Goal: Communication & Community: Answer question/provide support

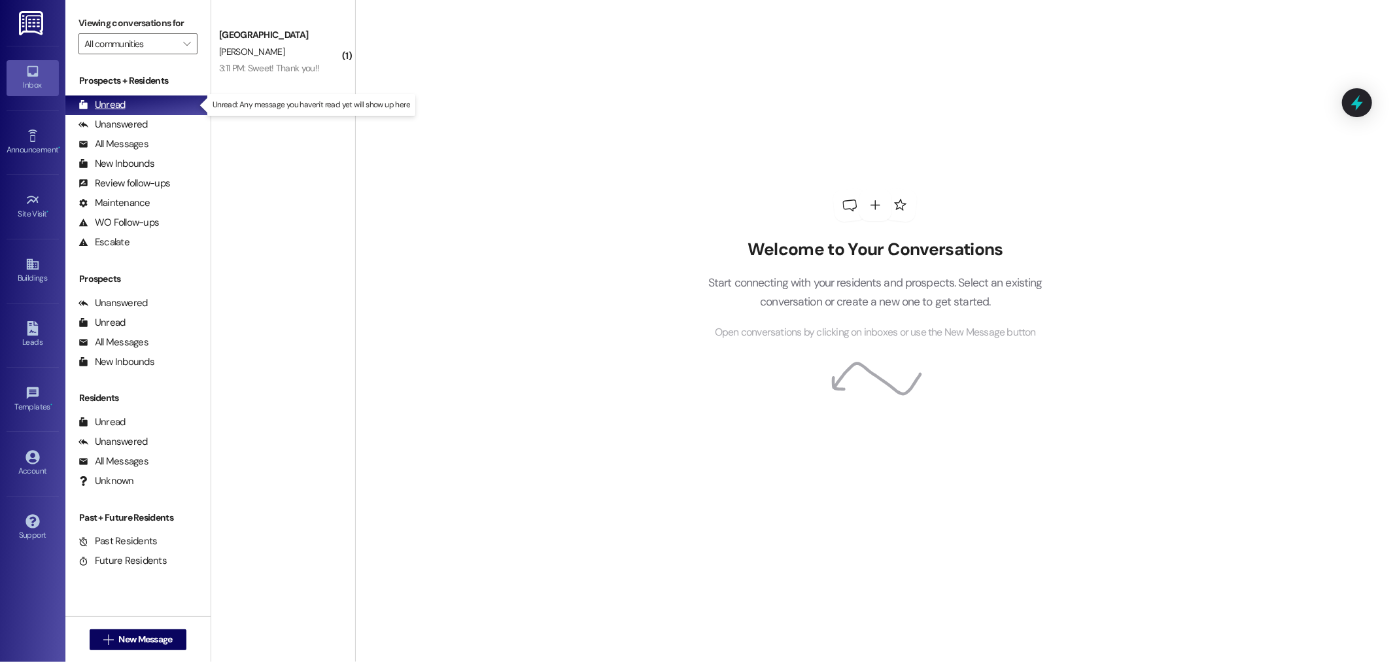
click at [106, 100] on div "Unread" at bounding box center [101, 105] width 47 height 14
click at [135, 636] on span "New Message" at bounding box center [145, 639] width 54 height 14
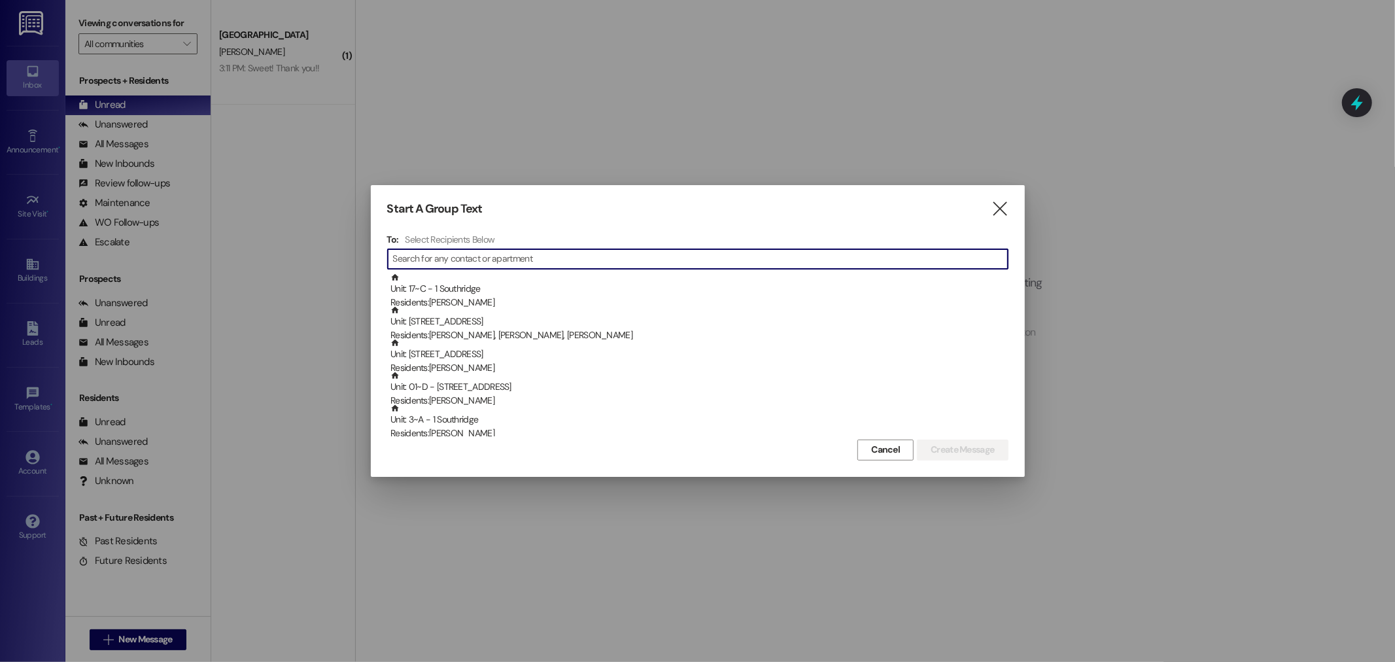
type input "r"
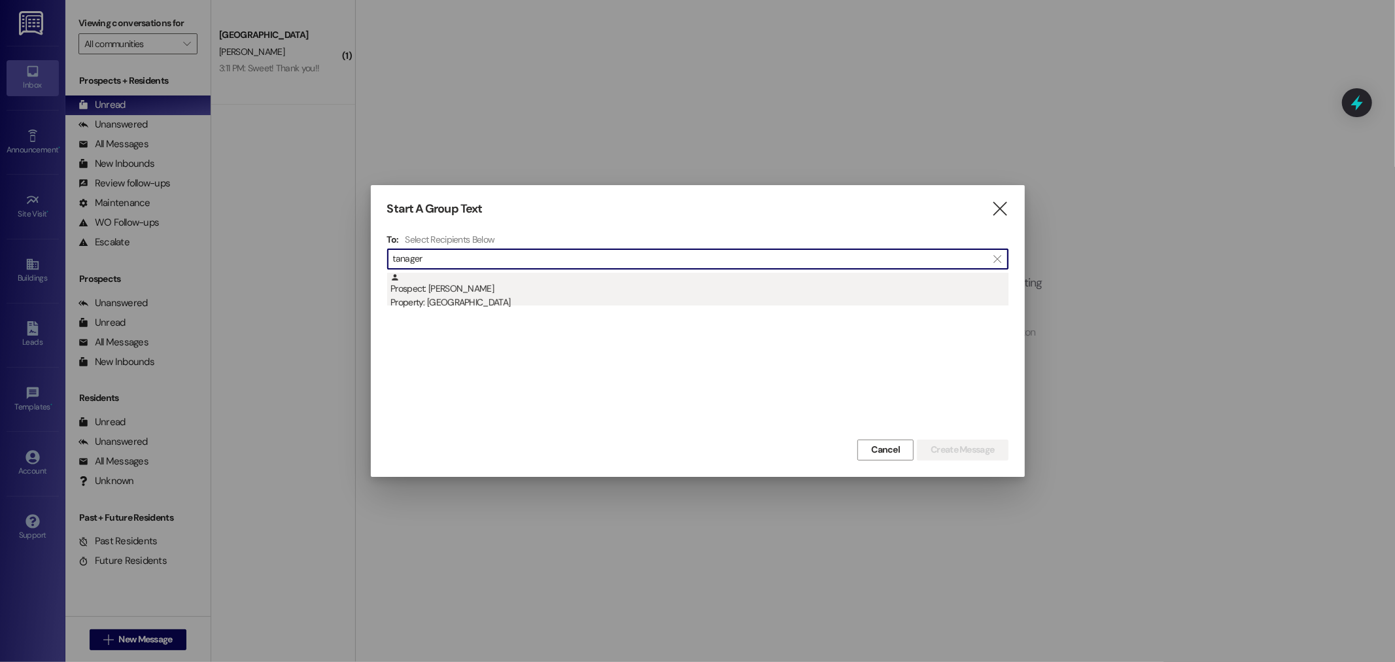
type input "tanager"
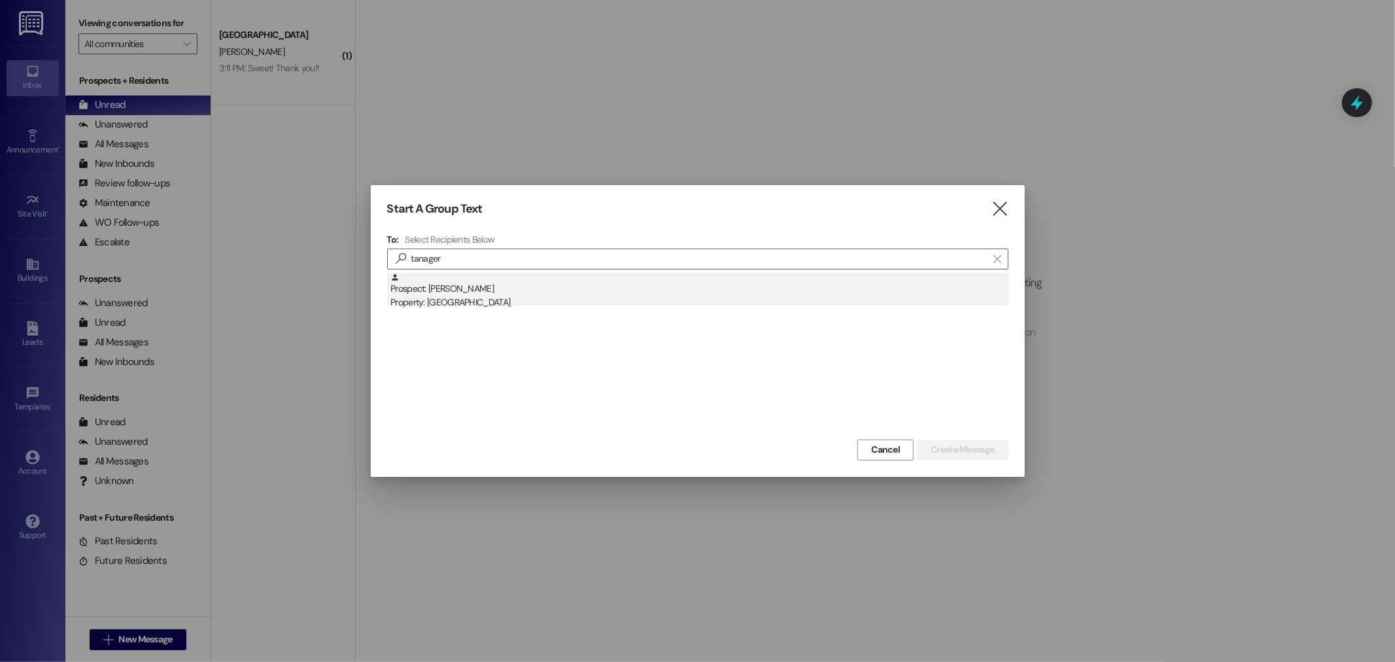
click at [458, 297] on div "Property: [GEOGRAPHIC_DATA]" at bounding box center [699, 303] width 618 height 14
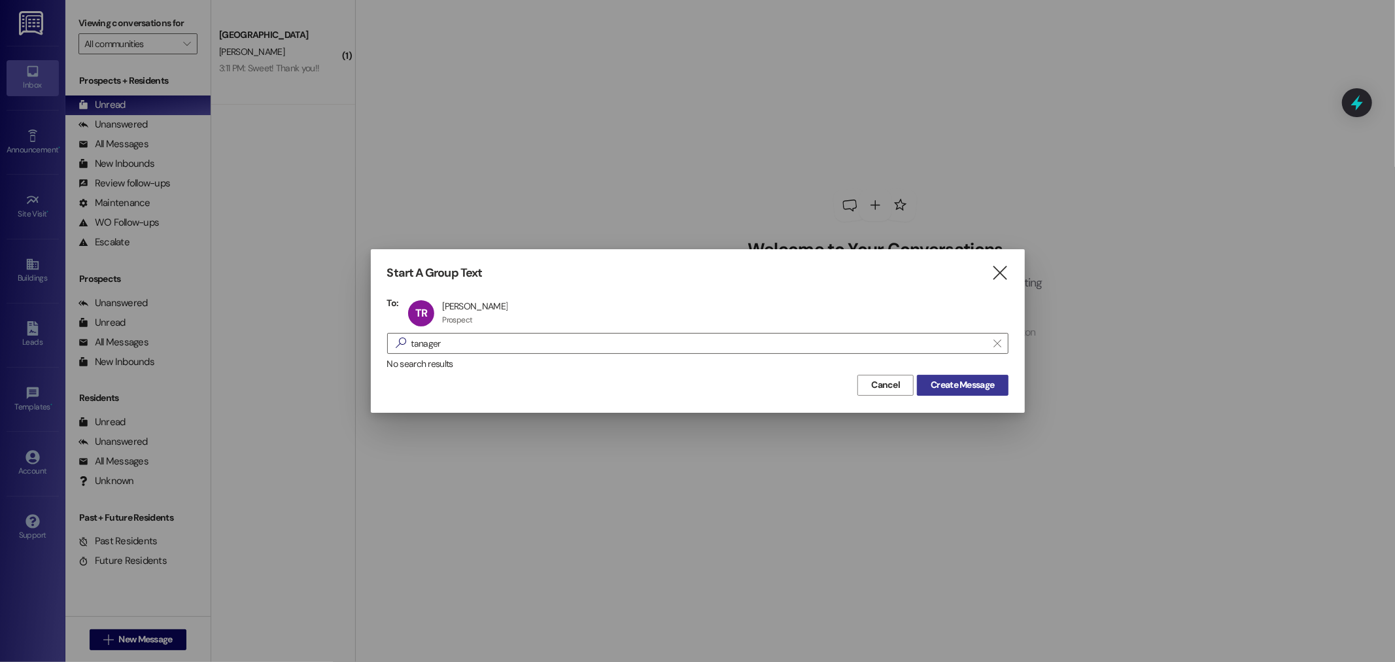
click at [976, 385] on span "Create Message" at bounding box center [962, 385] width 63 height 14
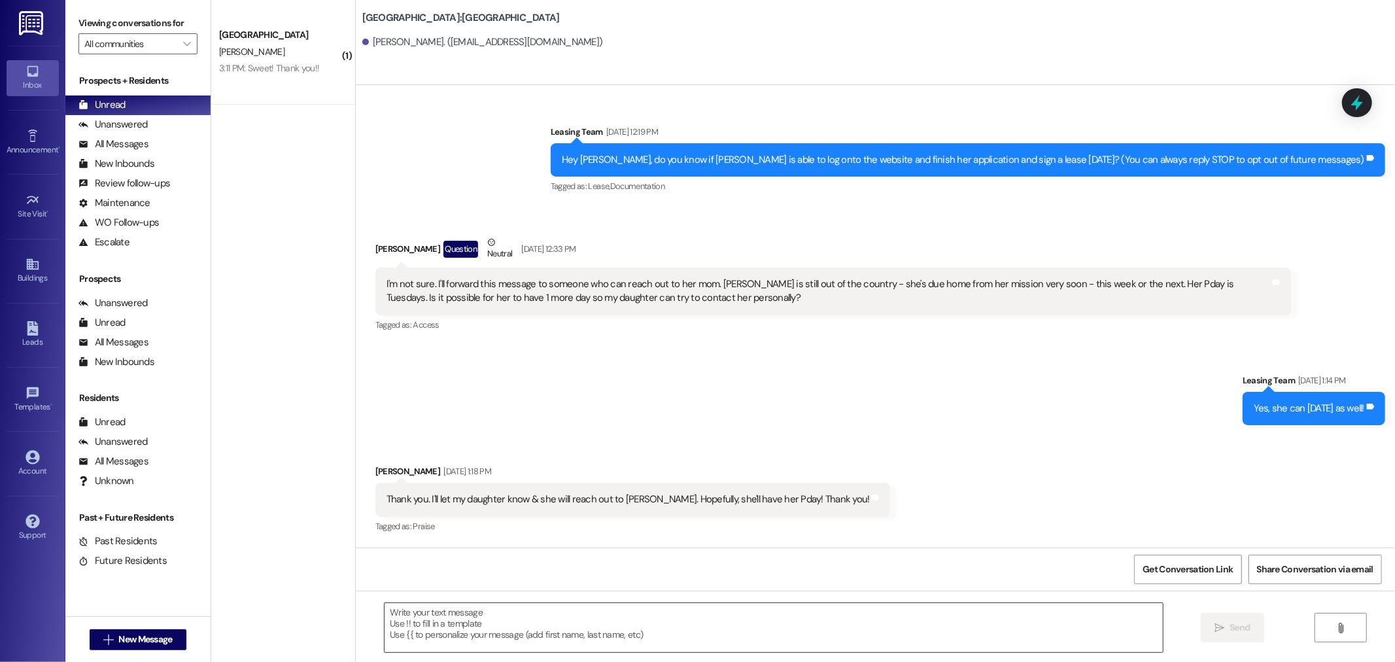
click at [466, 629] on textarea at bounding box center [774, 627] width 778 height 49
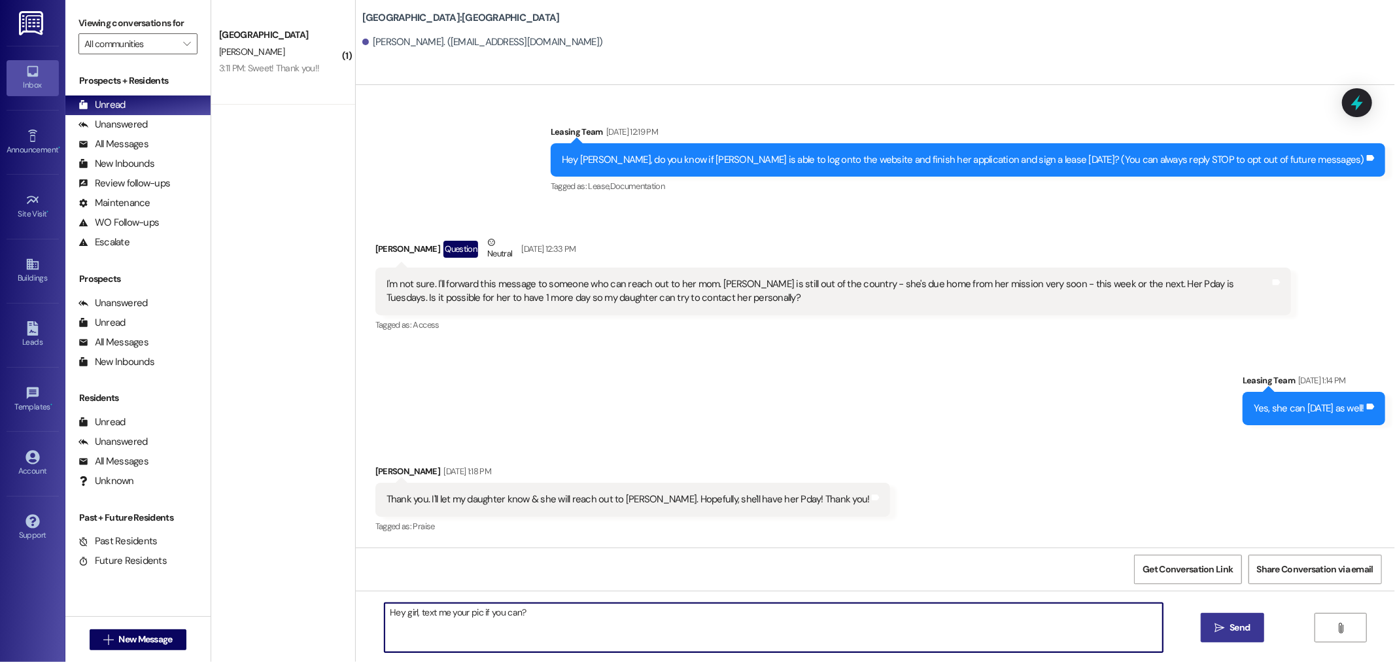
type textarea "Hey girl, text me your pic if you can?"
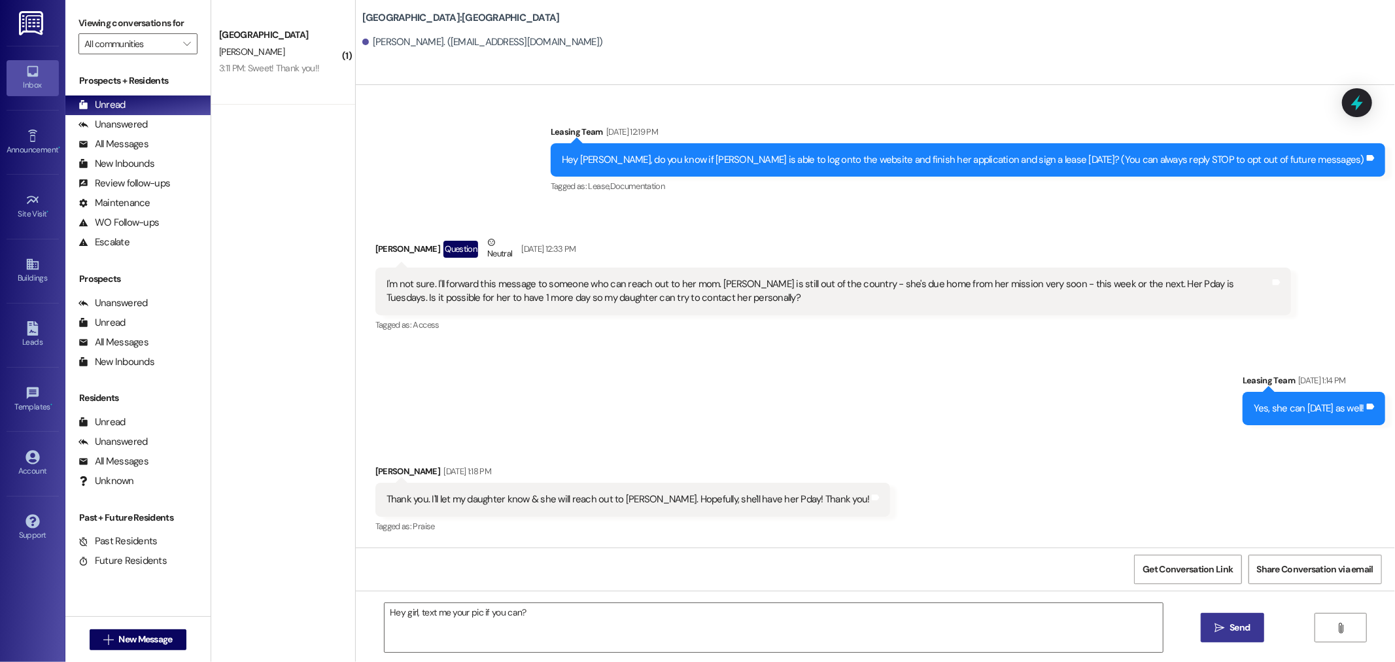
click at [1224, 625] on span " Send" at bounding box center [1232, 628] width 41 height 14
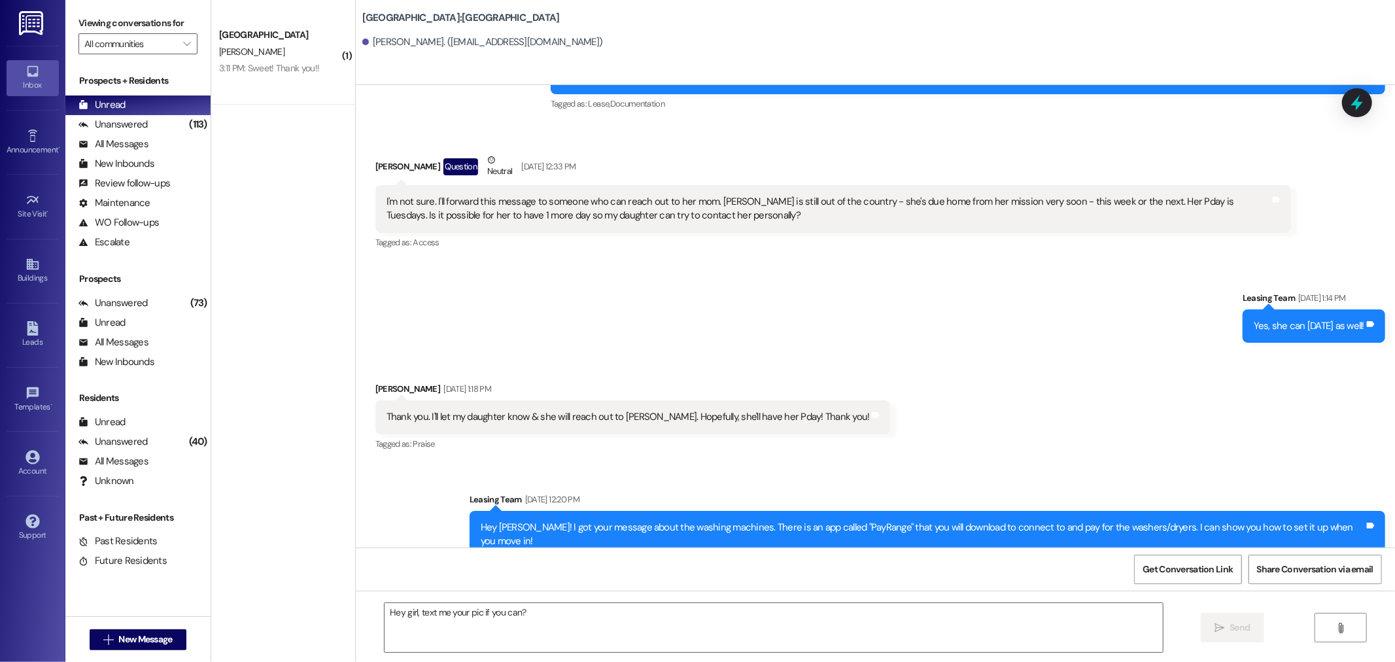
scroll to position [180, 0]
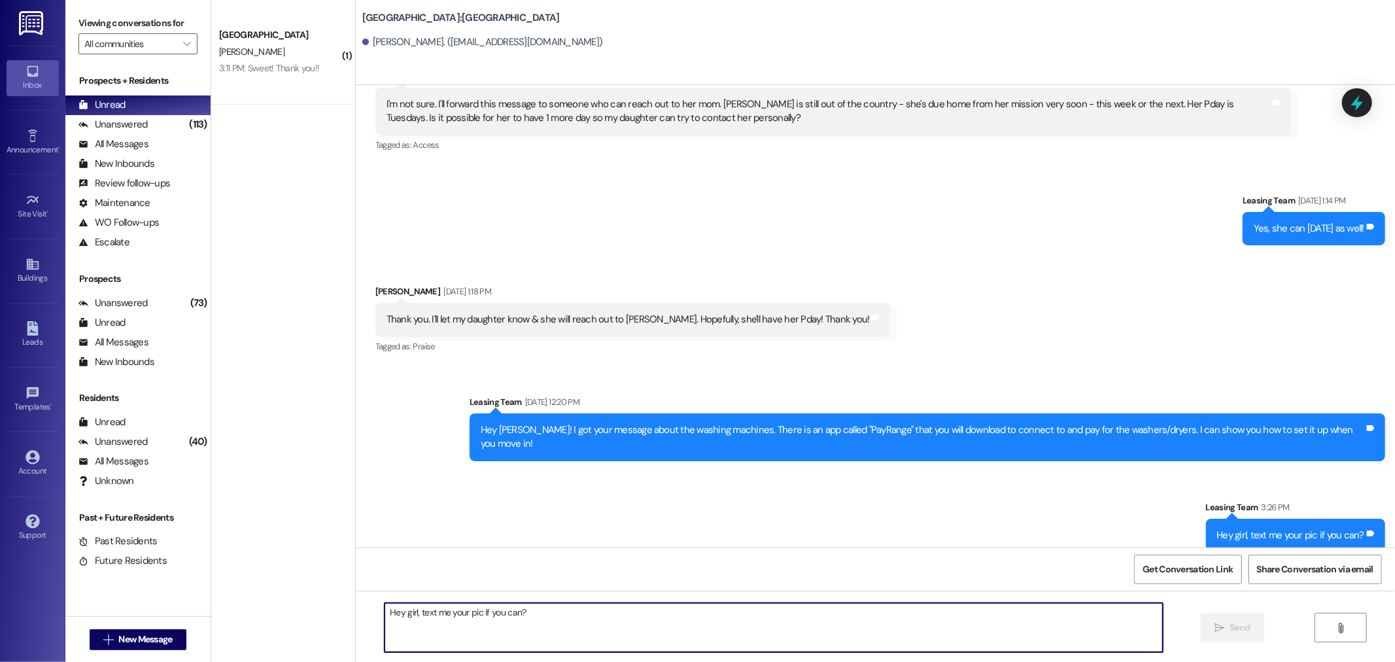
click at [400, 646] on textarea "Hey girl, text me your pic if you can?" at bounding box center [774, 627] width 778 height 49
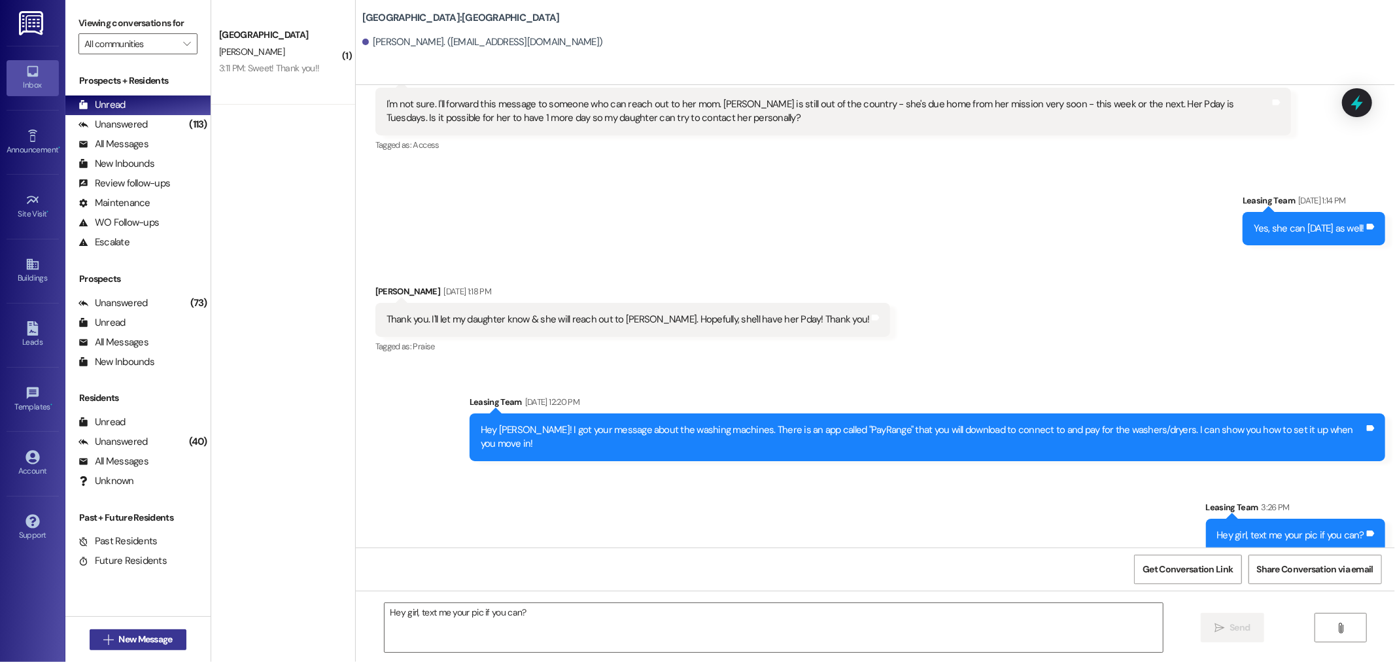
click at [118, 638] on span "New Message" at bounding box center [145, 639] width 54 height 14
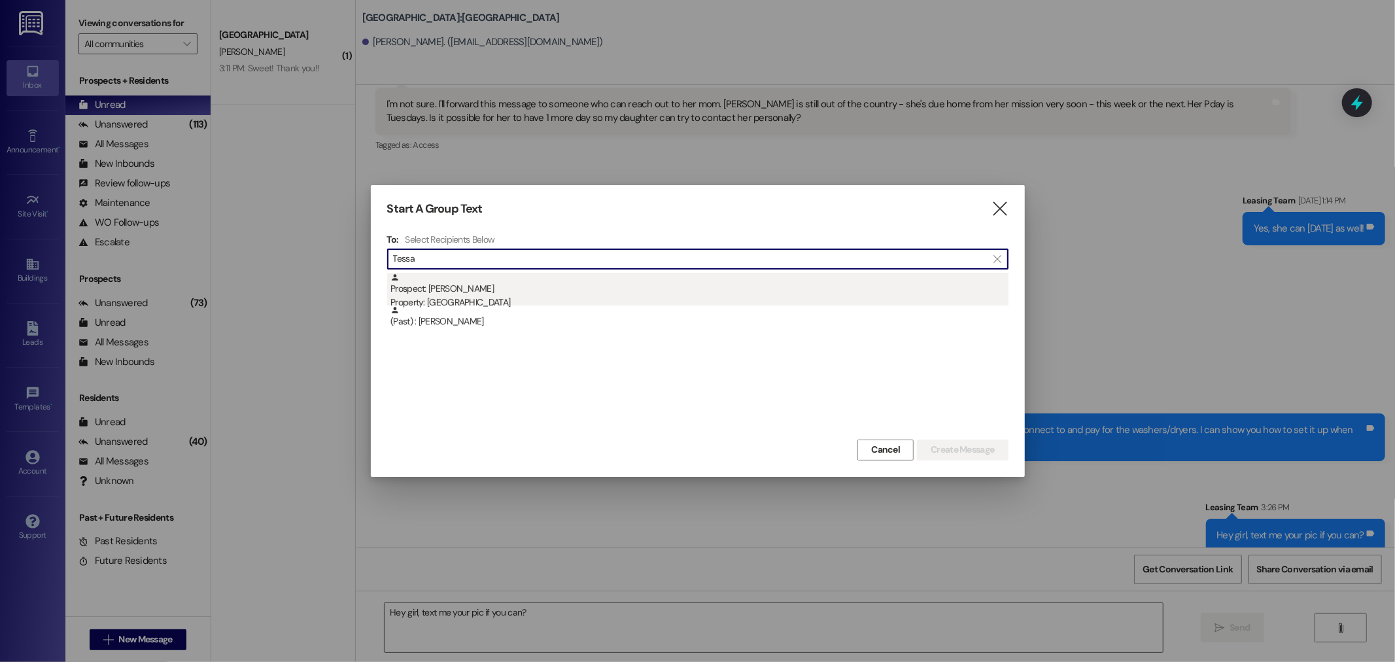
type input "Tessa"
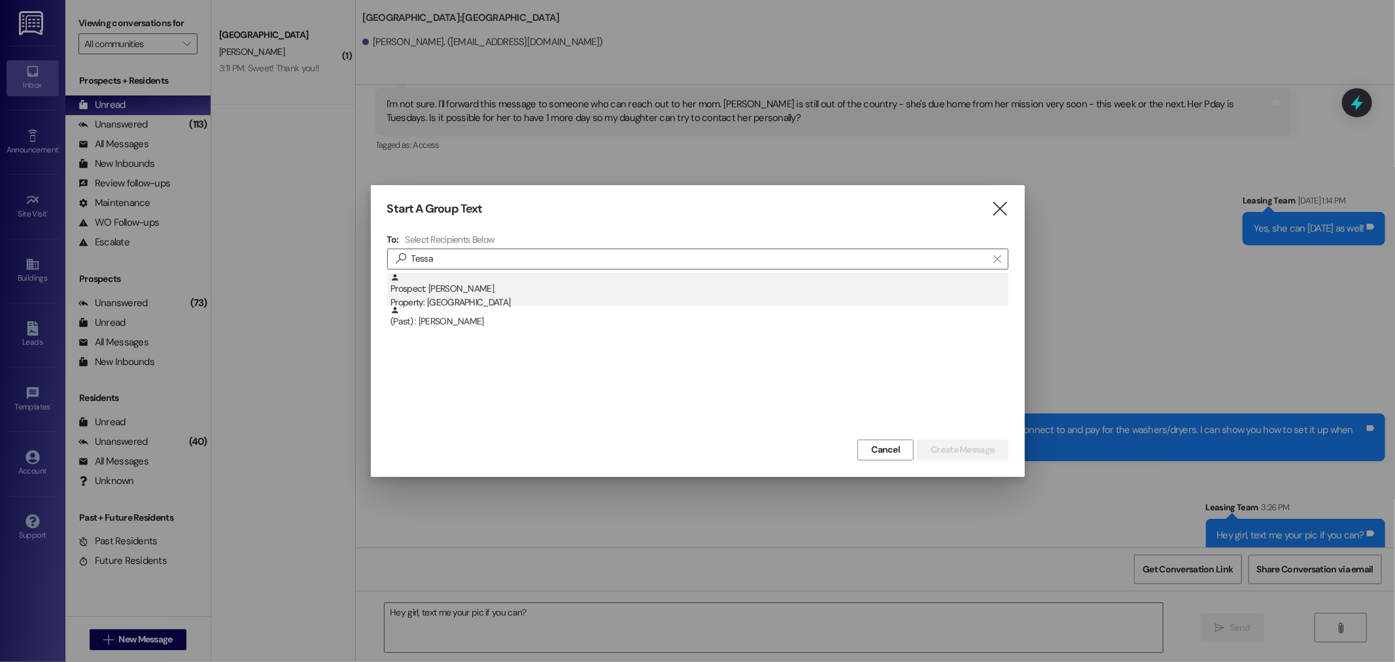
click at [466, 288] on div "Prospect: [PERSON_NAME] Property: [GEOGRAPHIC_DATA]" at bounding box center [699, 291] width 618 height 37
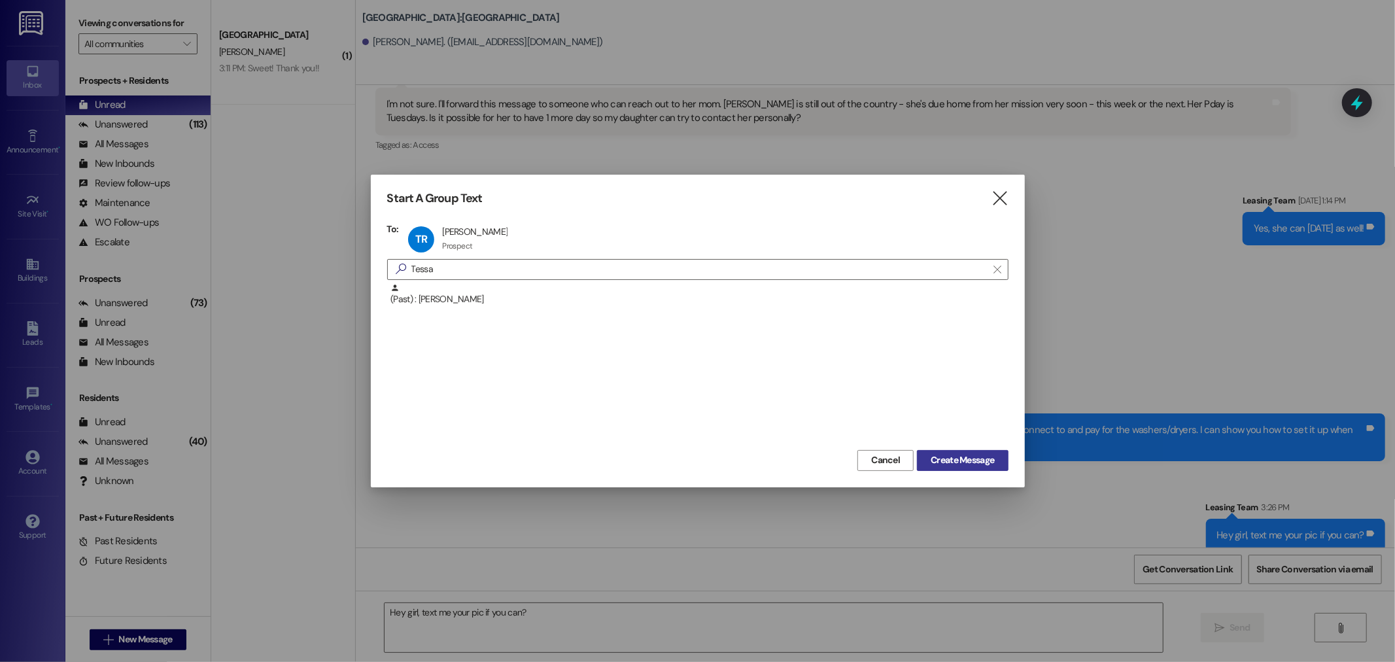
click at [967, 460] on span "Create Message" at bounding box center [962, 460] width 63 height 14
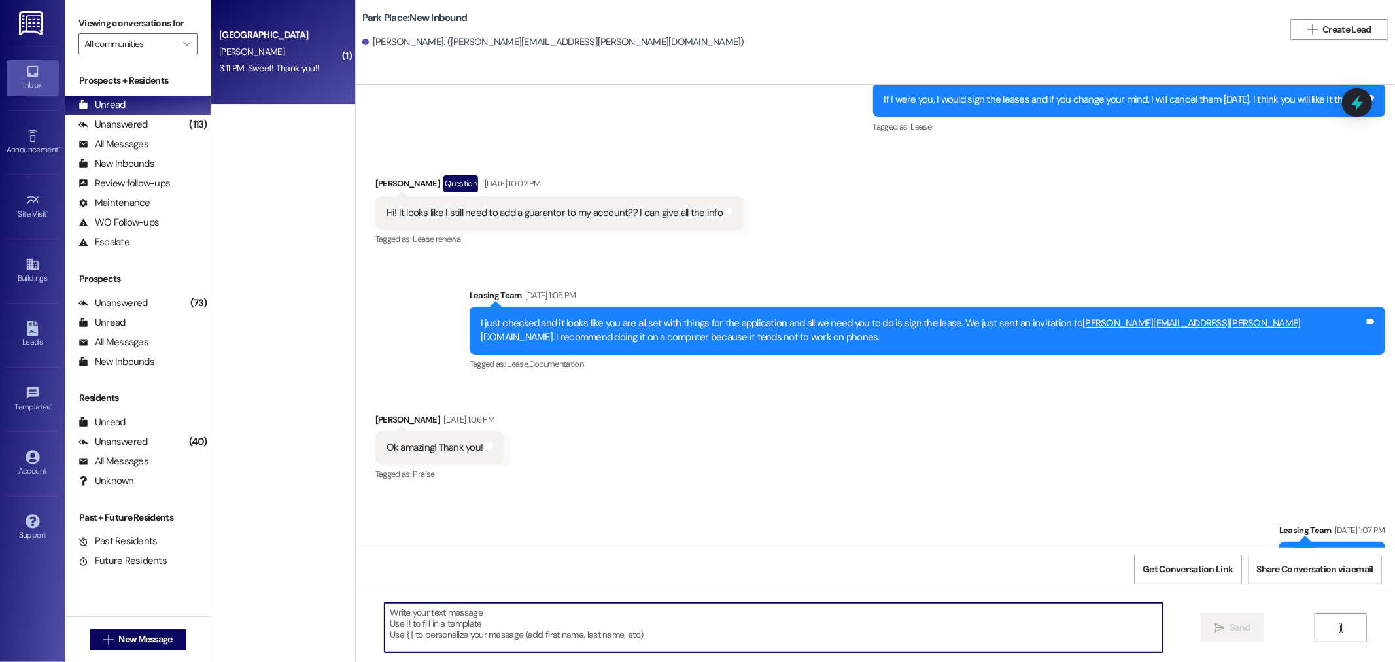
click at [437, 629] on textarea at bounding box center [774, 627] width 778 height 49
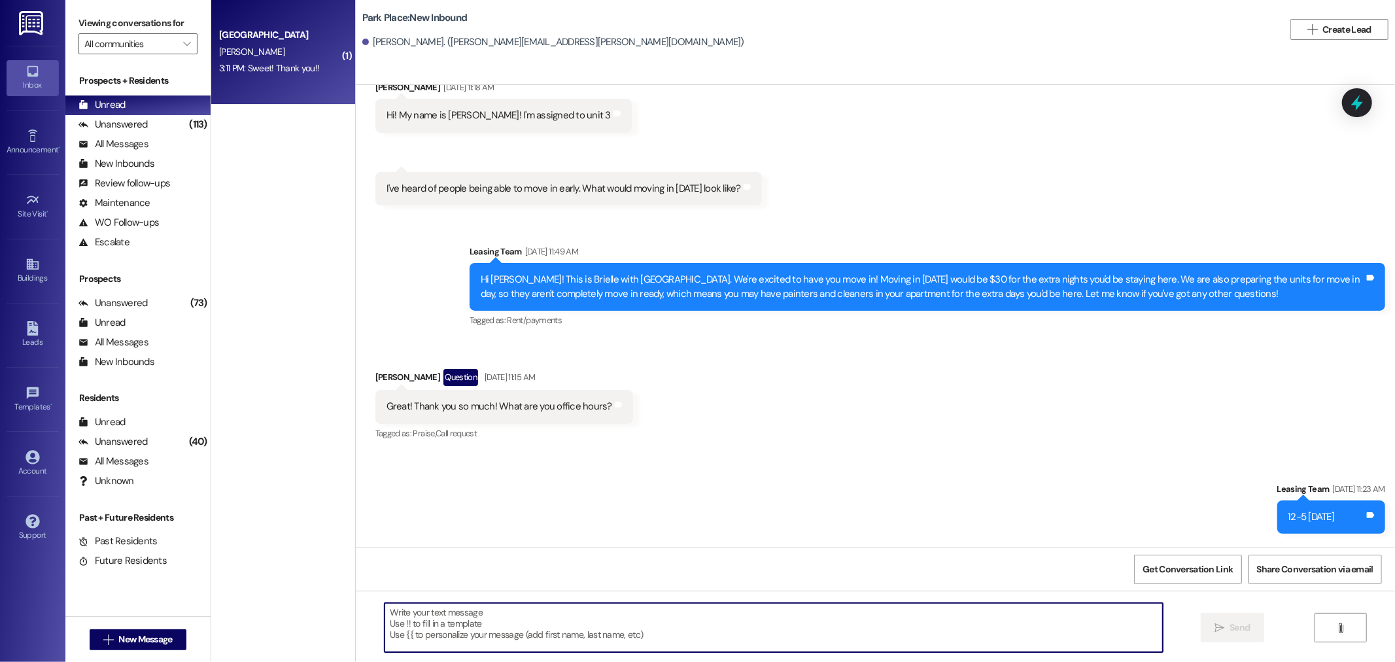
scroll to position [3385, 0]
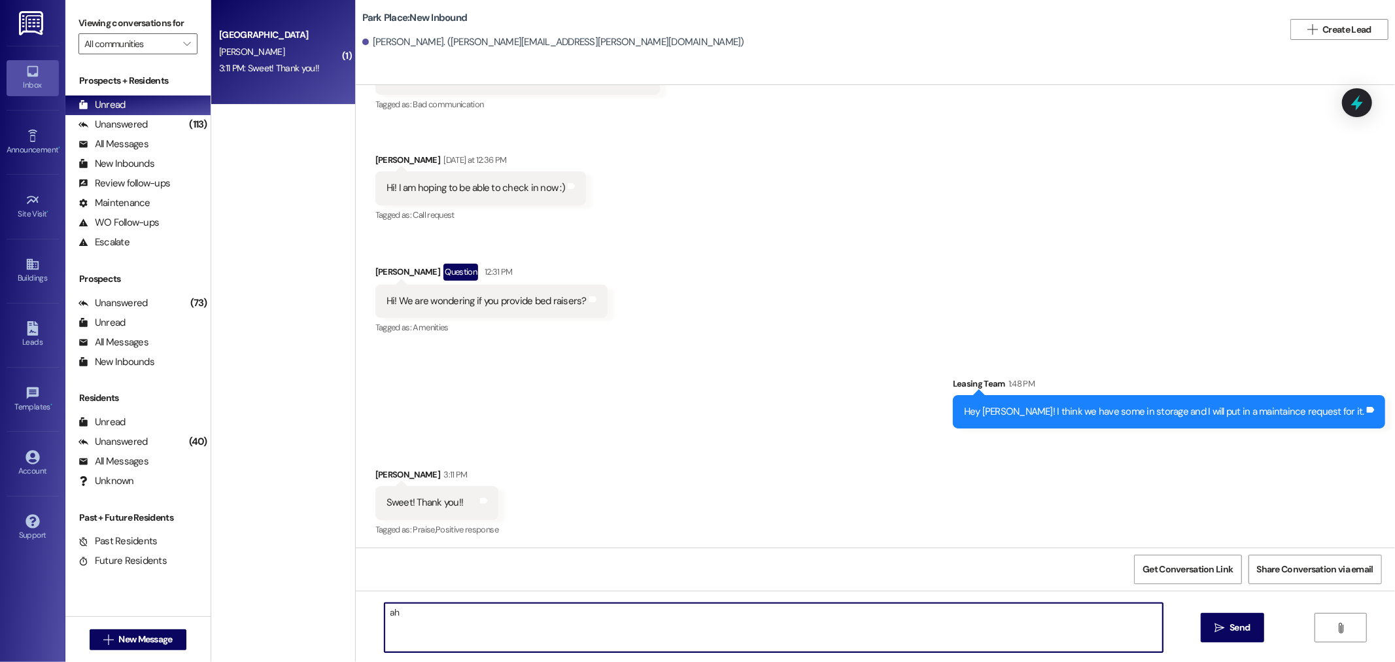
type textarea "a"
type textarea "J"
paste textarea "[URL][DOMAIN_NAME]"
drag, startPoint x: 796, startPoint y: 611, endPoint x: 916, endPoint y: 609, distance: 120.3
click at [916, 609] on textarea "Hey [PERSON_NAME], I am sorry, we do not supply bed risers. I know we have a co…" at bounding box center [774, 627] width 778 height 49
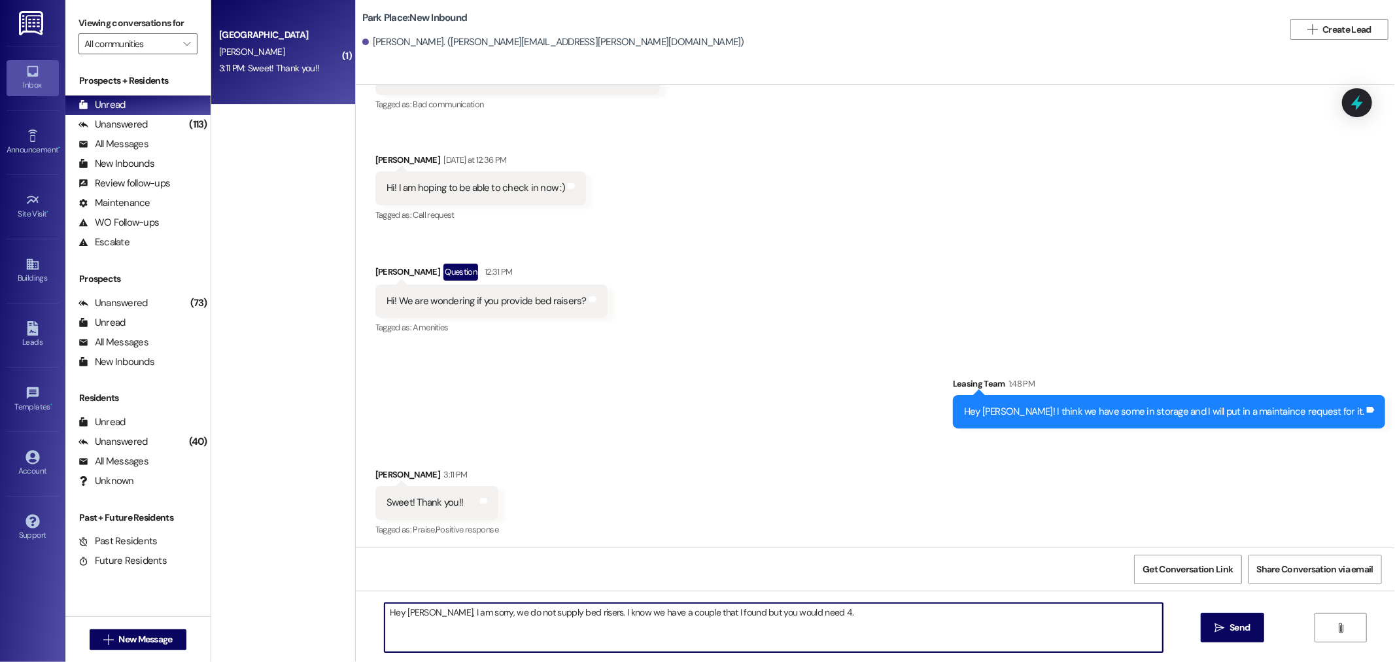
paste textarea "[URL][DOMAIN_NAME]"
click at [939, 616] on textarea "Hey [PERSON_NAME], I am sorry, we do not supply bed risers. I know we have a co…" at bounding box center [774, 627] width 778 height 49
drag, startPoint x: 907, startPoint y: 607, endPoint x: 798, endPoint y: 611, distance: 108.7
click at [798, 611] on textarea "Hey [PERSON_NAME], I am sorry, we do not supply bed risers. I know we have a co…" at bounding box center [774, 627] width 778 height 49
paste textarea
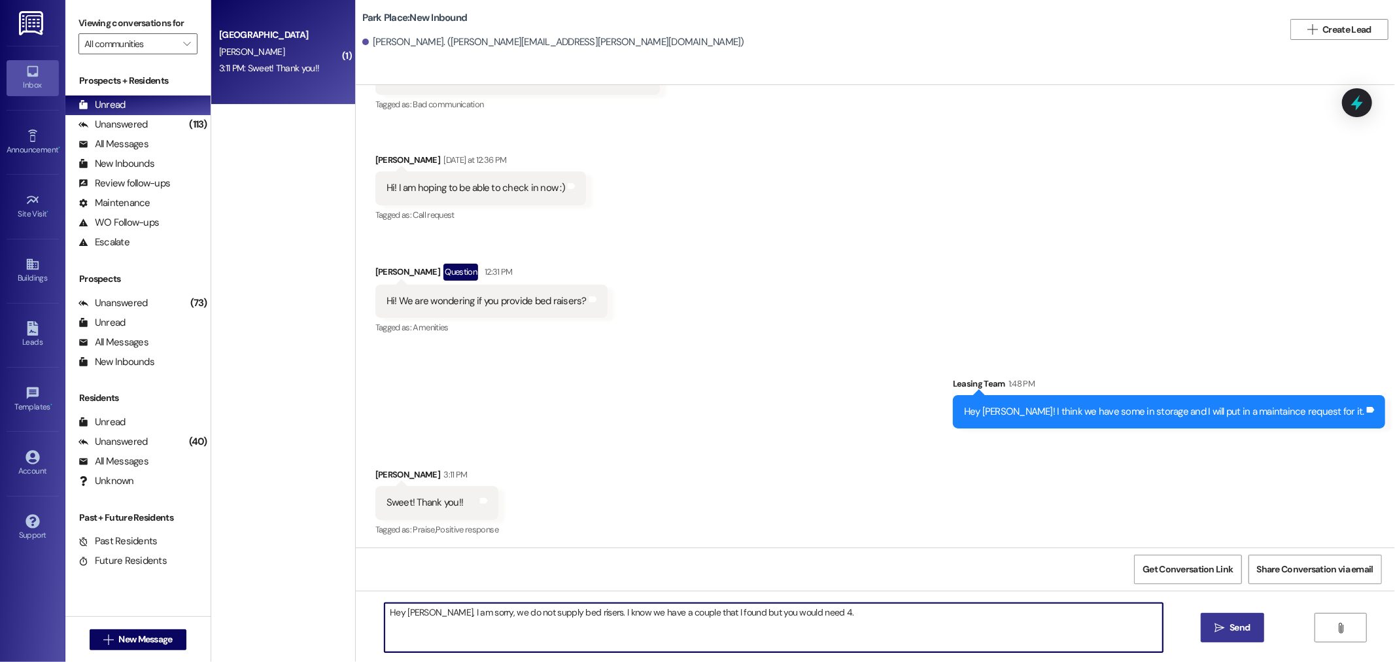
type textarea "Hey [PERSON_NAME], I am sorry, we do not supply bed risers. I know we have a co…"
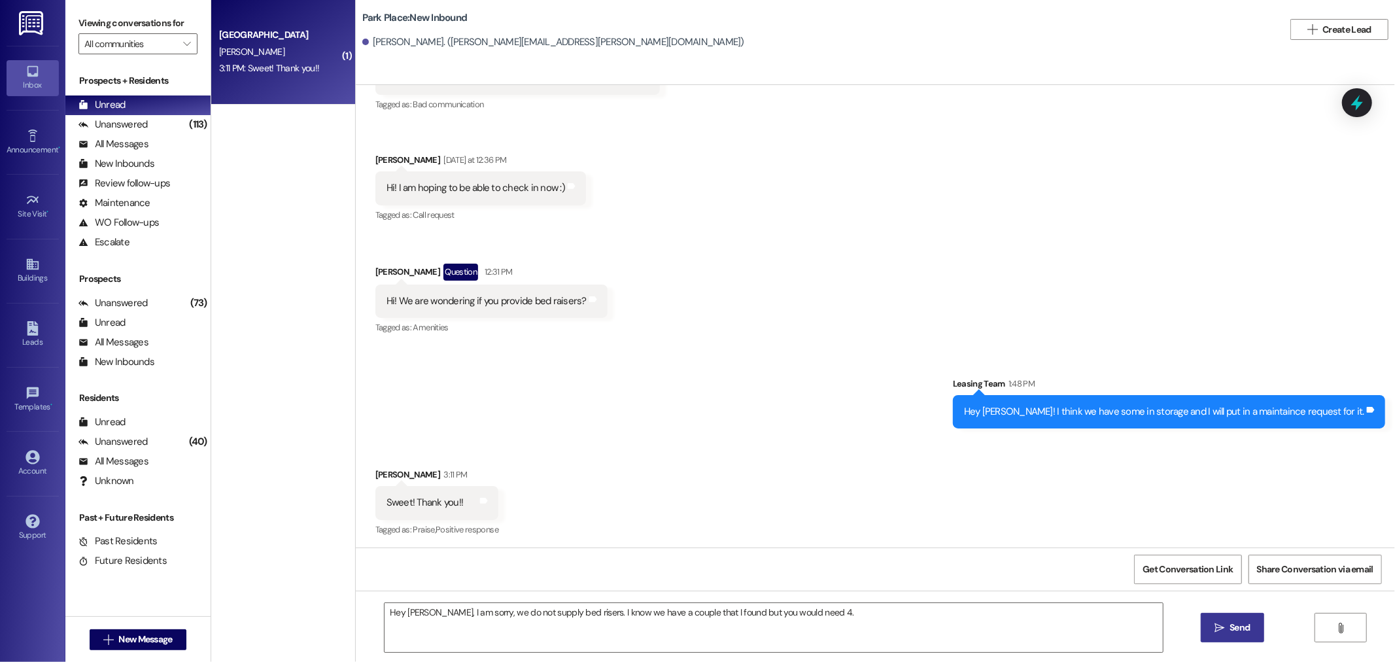
click at [1230, 631] on span "Send" at bounding box center [1239, 628] width 20 height 14
click at [1350, 629] on button "" at bounding box center [1340, 627] width 52 height 29
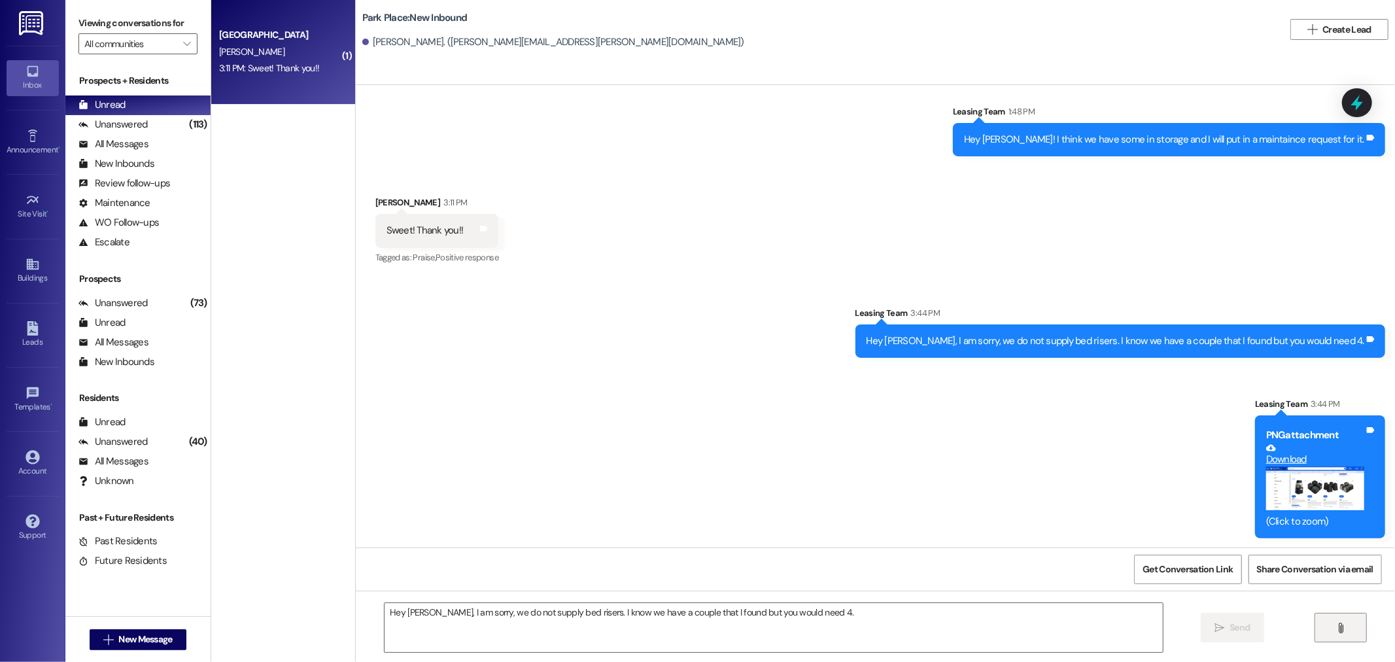
click at [1355, 629] on button "" at bounding box center [1340, 627] width 52 height 29
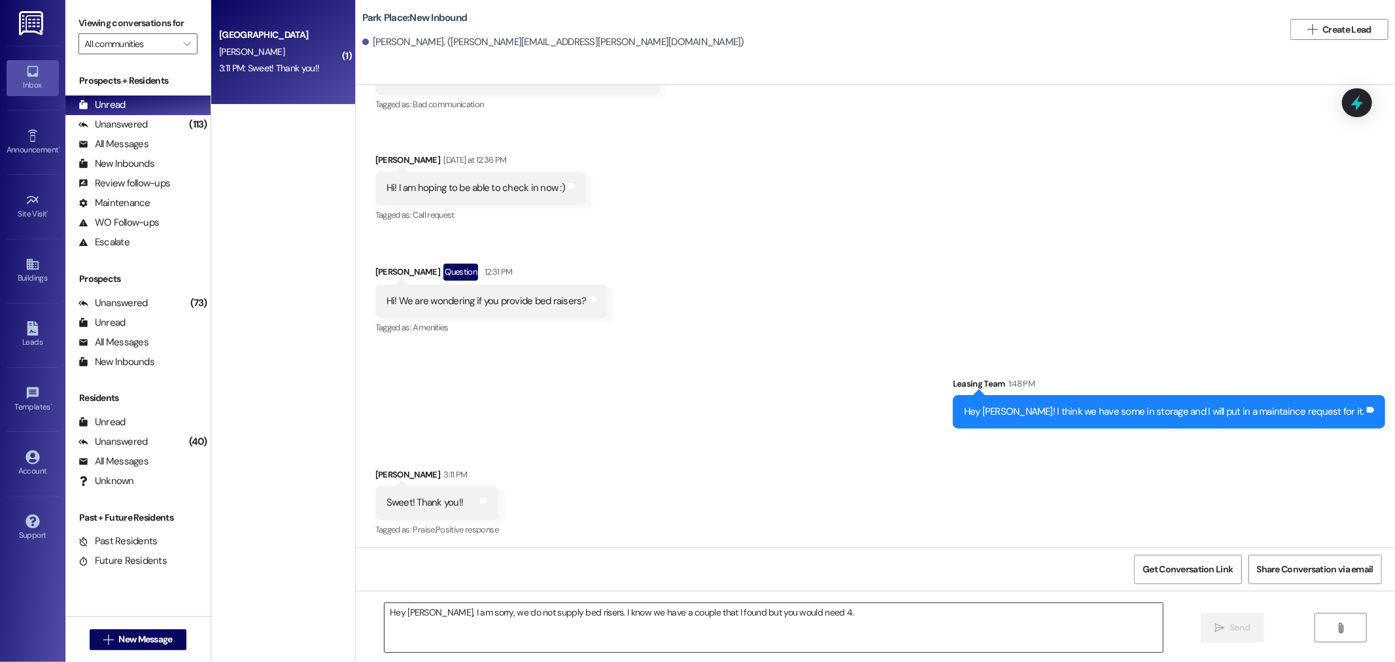
scroll to position [3846, 0]
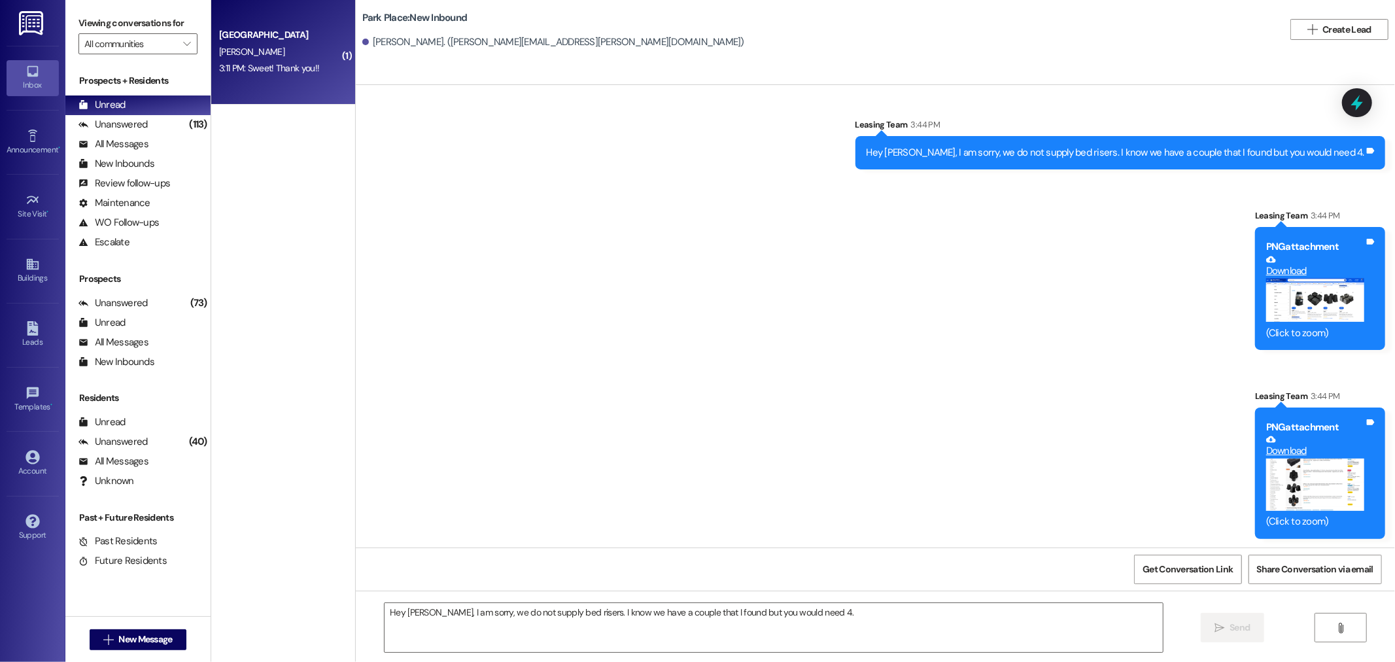
click at [26, 72] on icon at bounding box center [33, 71] width 14 height 14
click at [123, 105] on div "Unread" at bounding box center [101, 105] width 47 height 14
click at [138, 638] on span "New Message" at bounding box center [145, 639] width 54 height 14
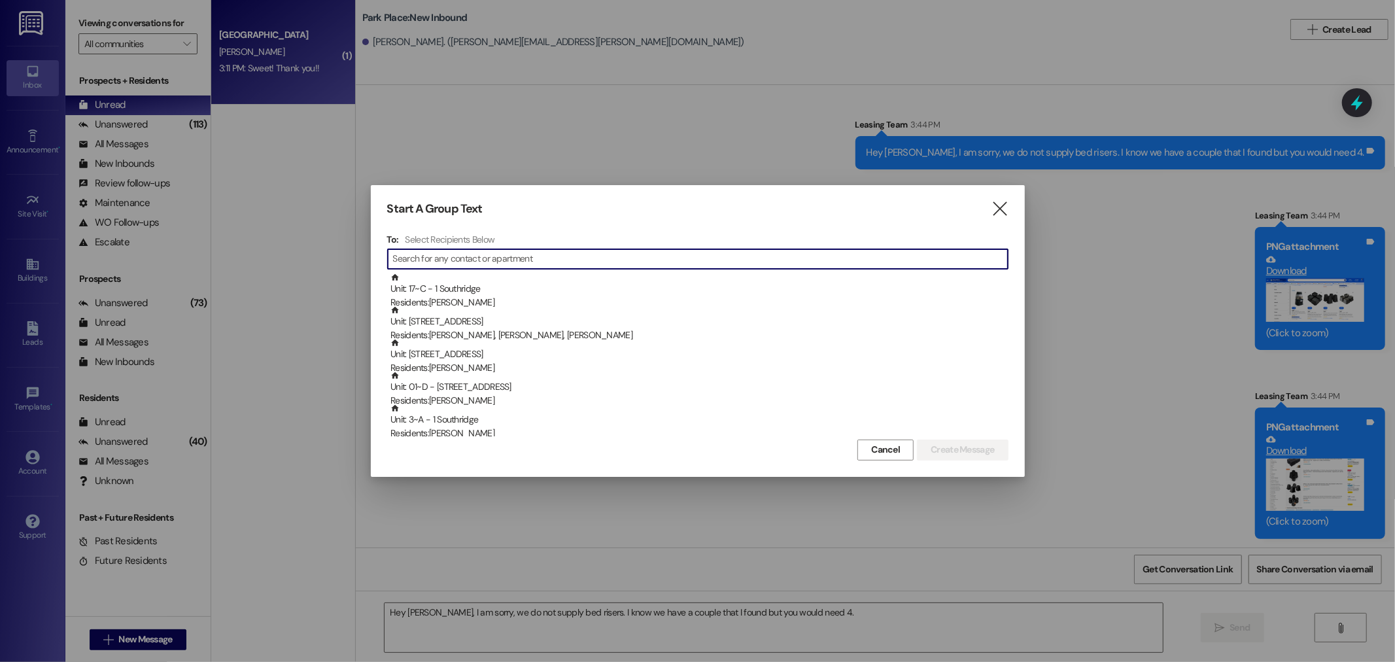
click at [440, 262] on input at bounding box center [700, 259] width 615 height 18
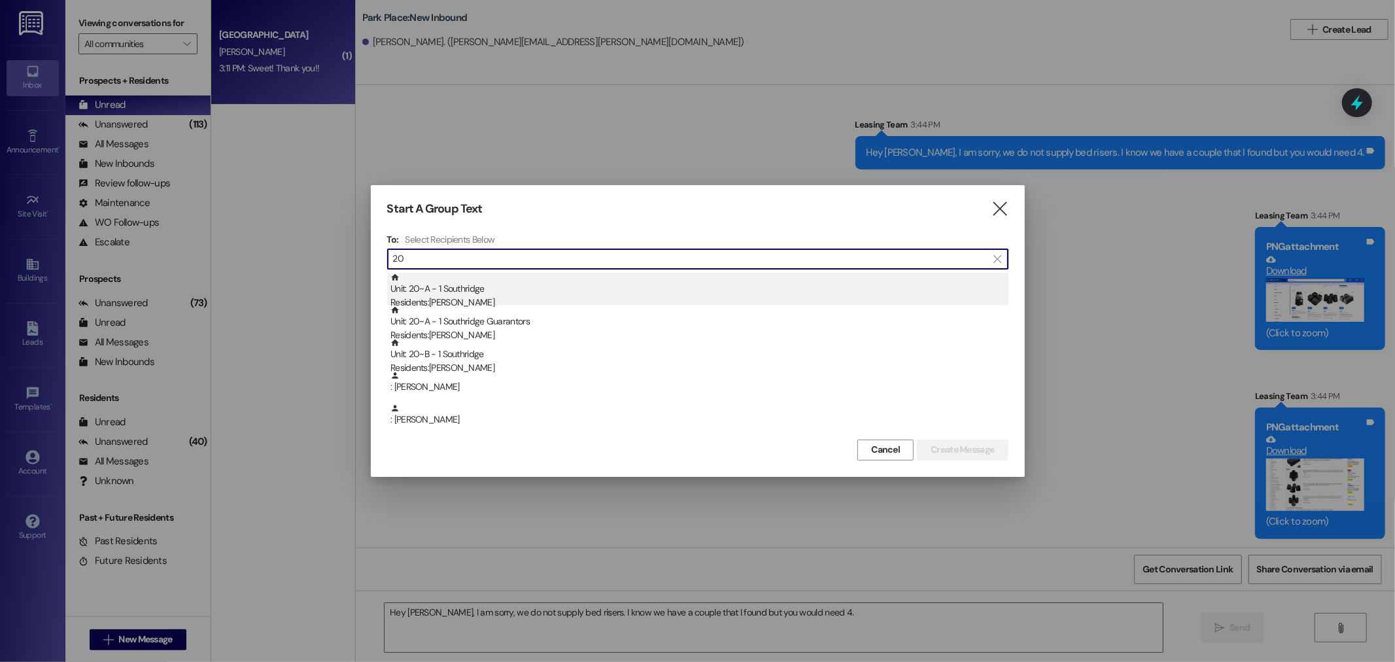
type input "20"
click at [439, 289] on div "Unit: 20~A - 1 Southridge Residents: [PERSON_NAME]" at bounding box center [699, 291] width 618 height 37
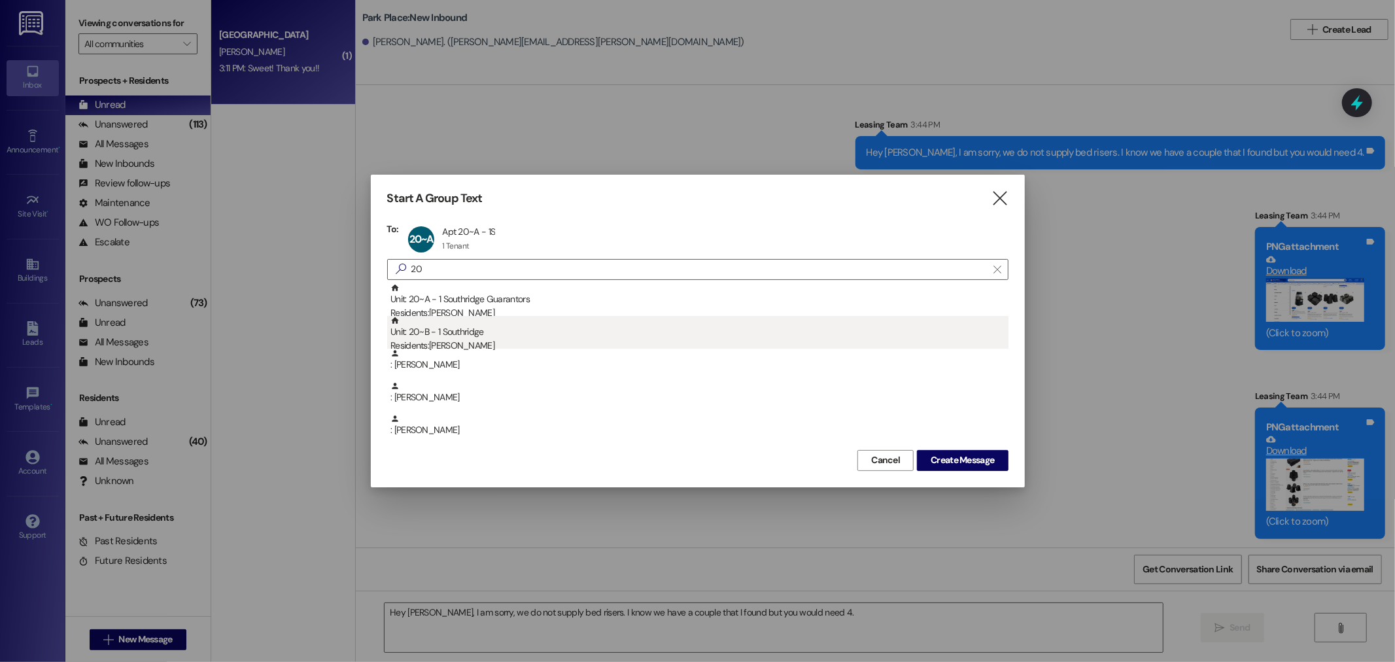
click at [440, 336] on div "Unit: 20~B - 1 Southridge Residents: [PERSON_NAME]" at bounding box center [699, 334] width 618 height 37
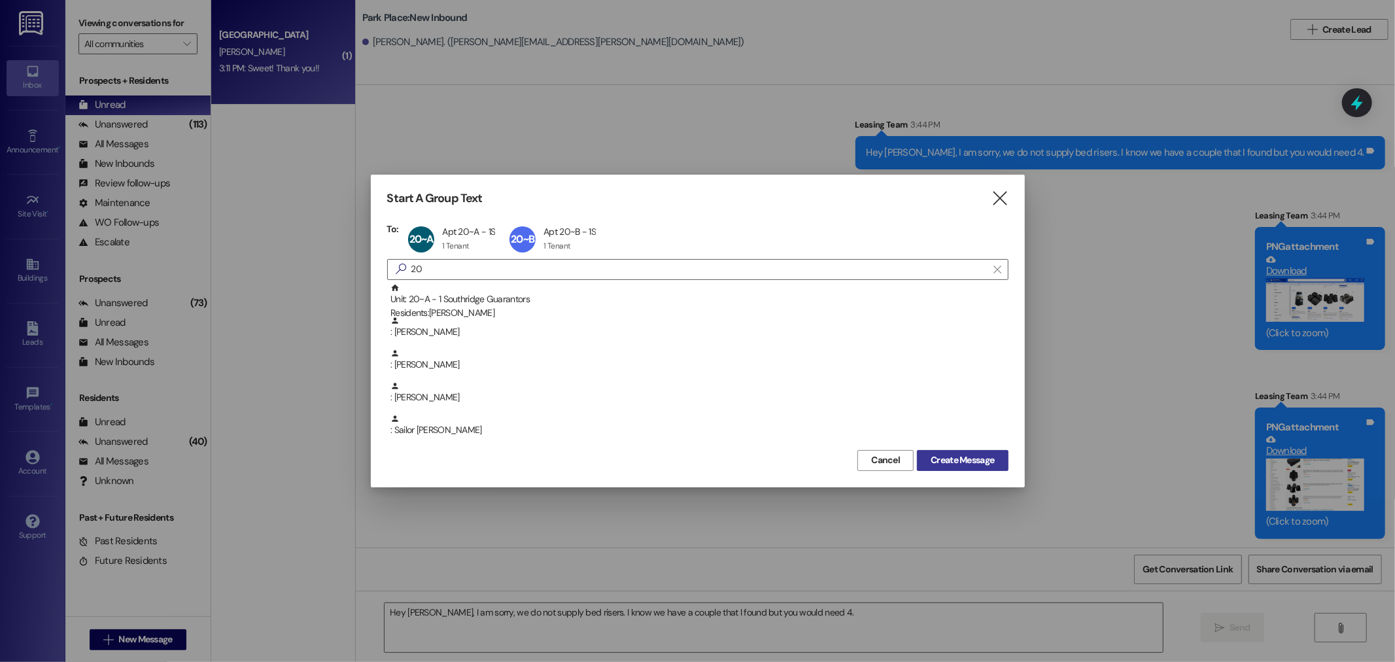
click at [961, 456] on span "Create Message" at bounding box center [962, 460] width 63 height 14
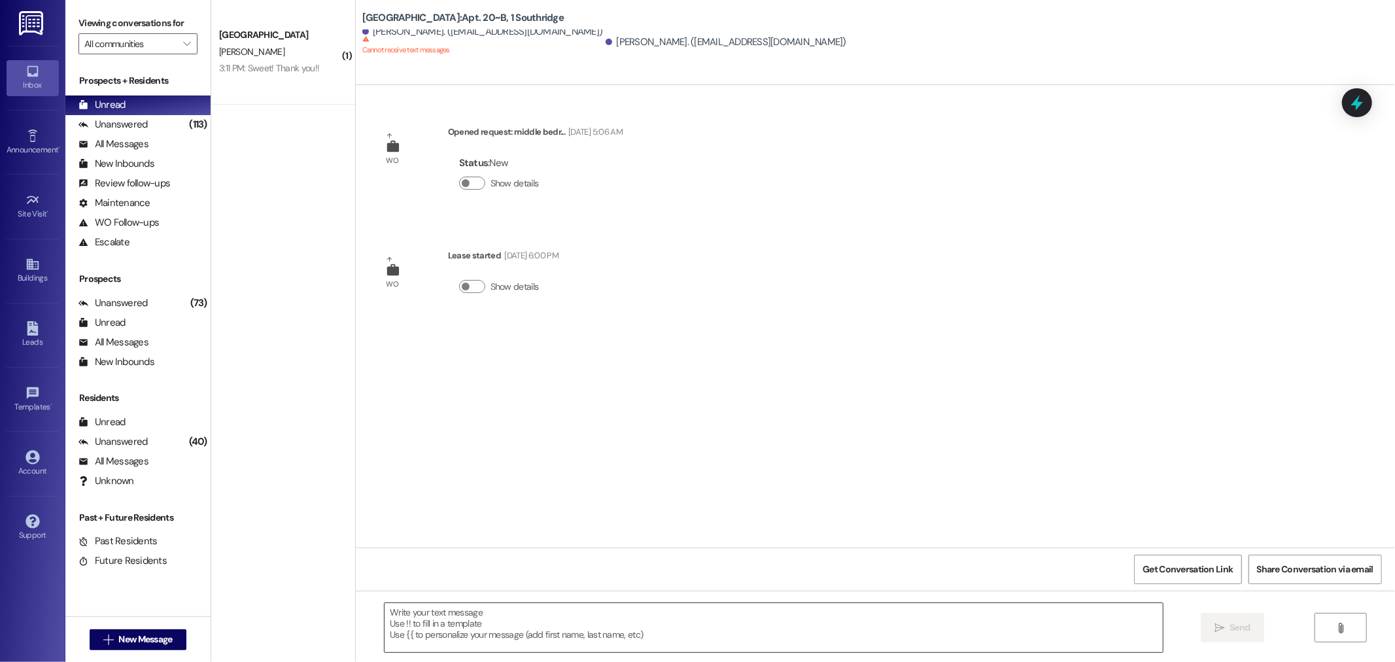
scroll to position [0, 0]
click at [402, 619] on textarea at bounding box center [774, 627] width 778 height 49
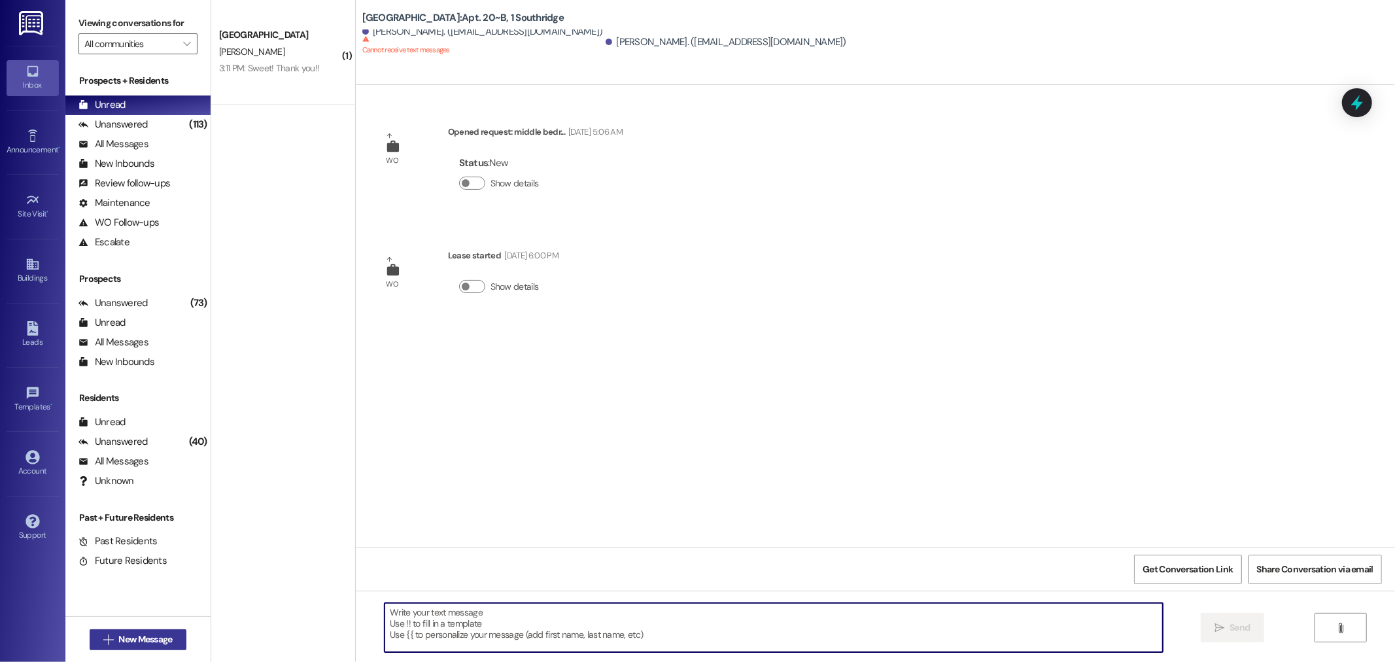
click at [120, 641] on span "New Message" at bounding box center [145, 639] width 54 height 14
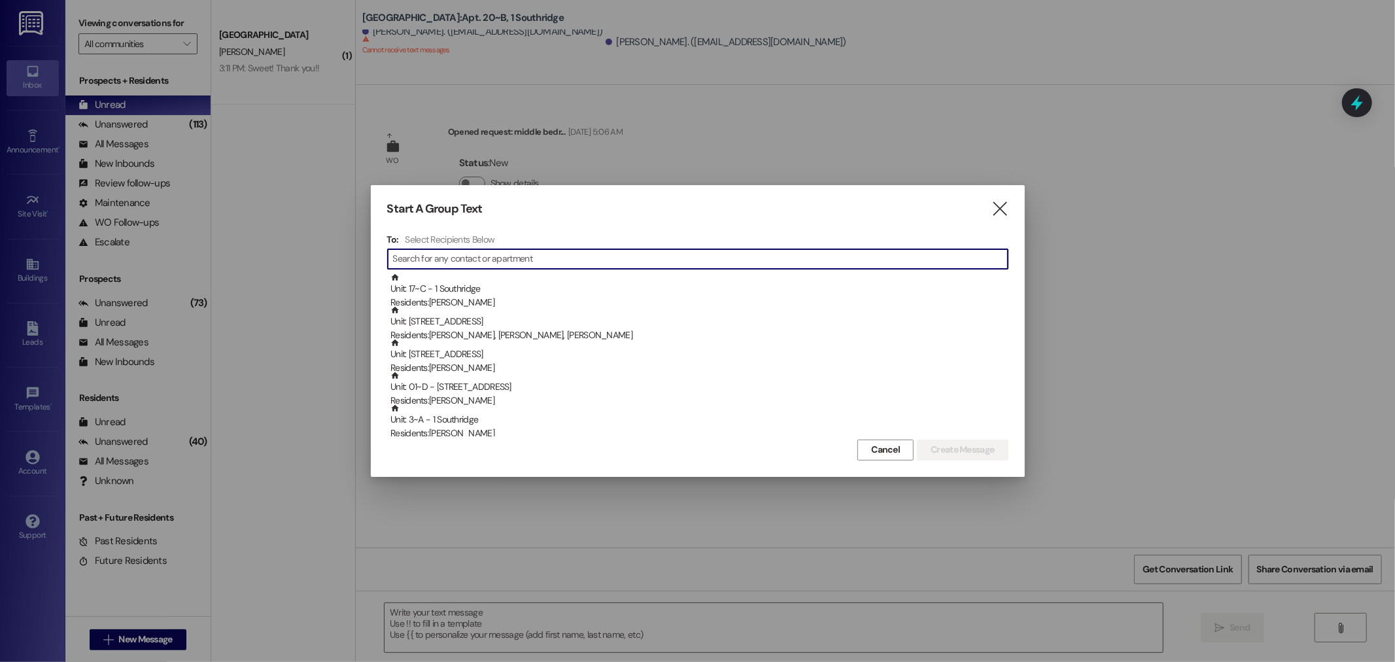
click at [436, 255] on input at bounding box center [700, 259] width 615 height 18
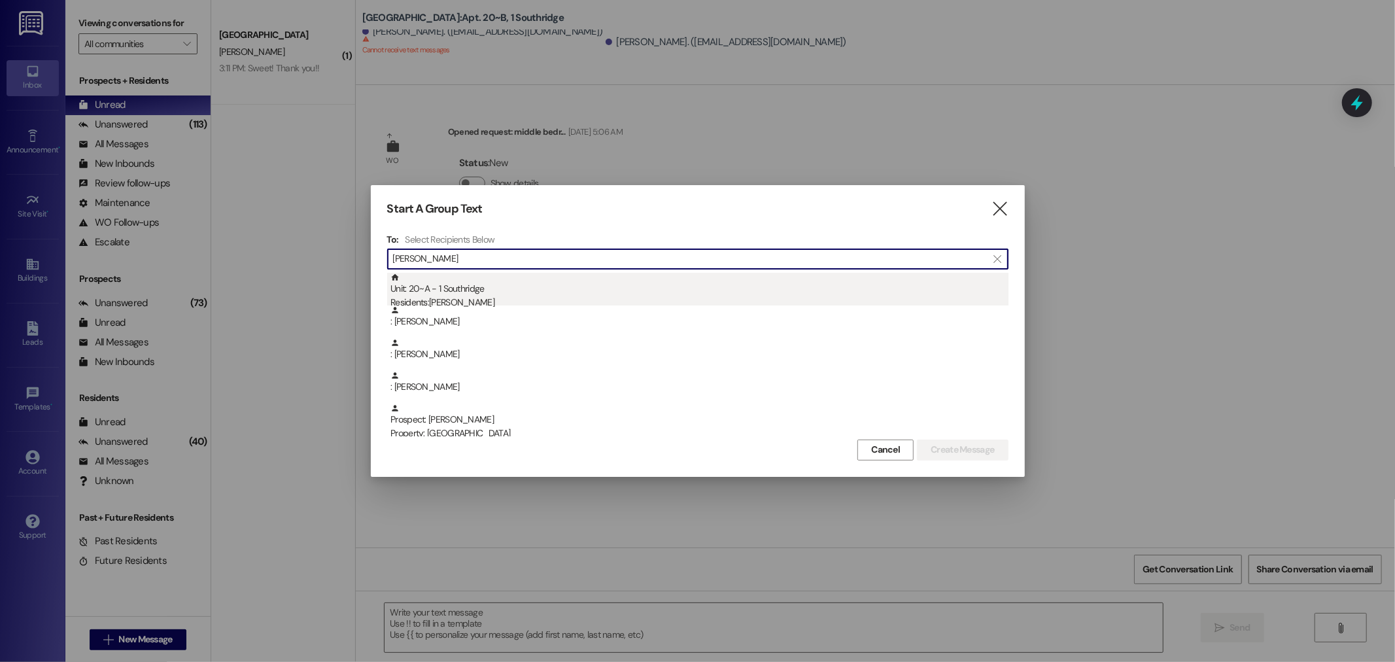
type input "[PERSON_NAME]"
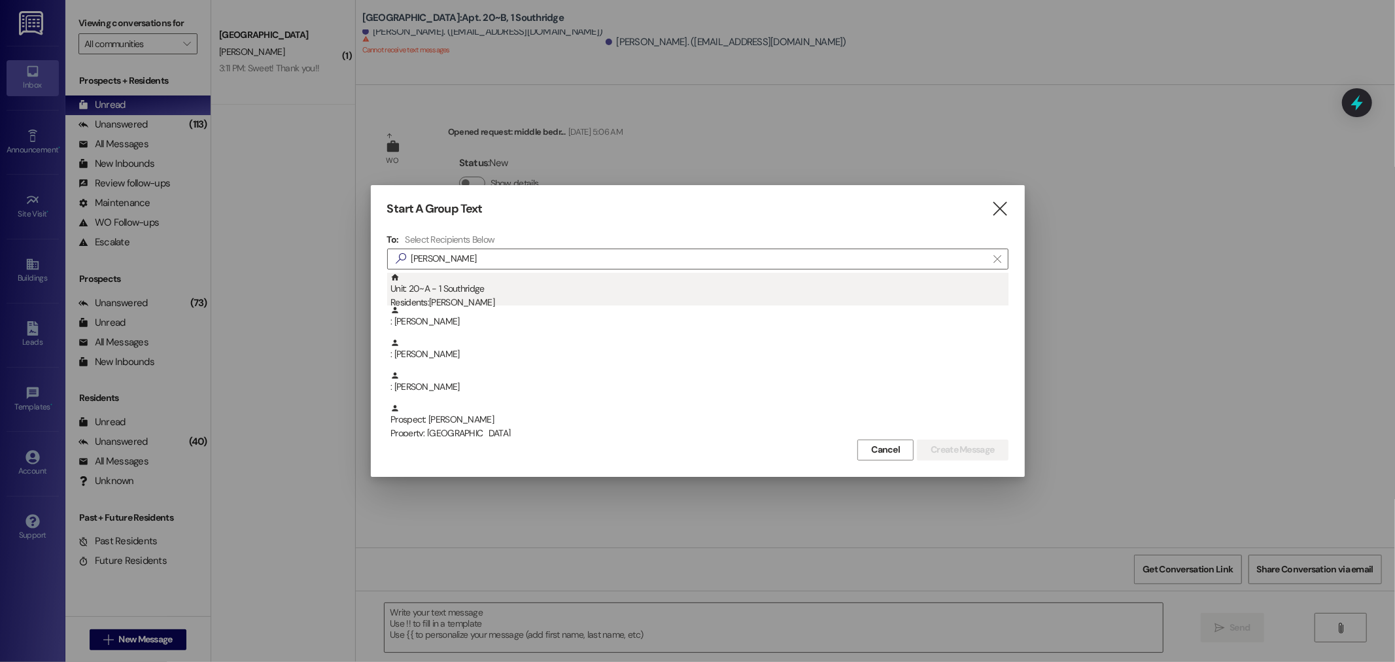
click at [456, 291] on div "Unit: 20~A - 1 Southridge Residents: [PERSON_NAME]" at bounding box center [699, 291] width 618 height 37
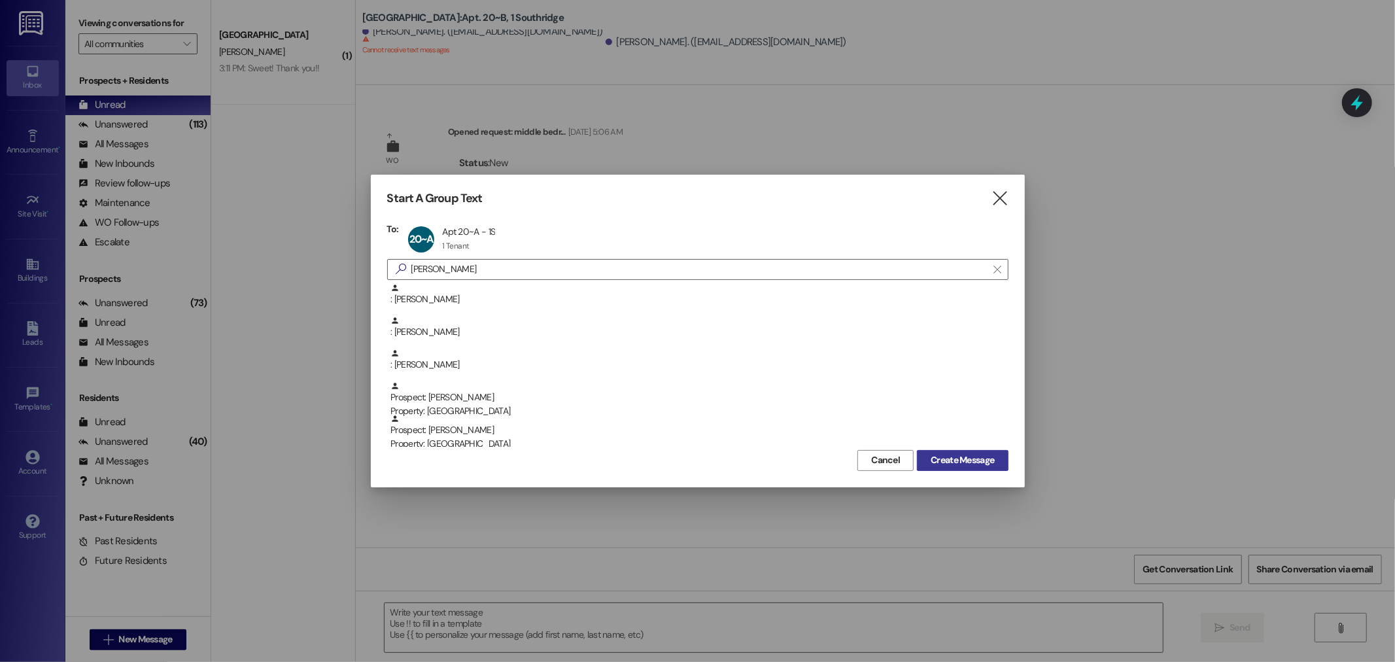
click at [963, 456] on span "Create Message" at bounding box center [962, 460] width 63 height 14
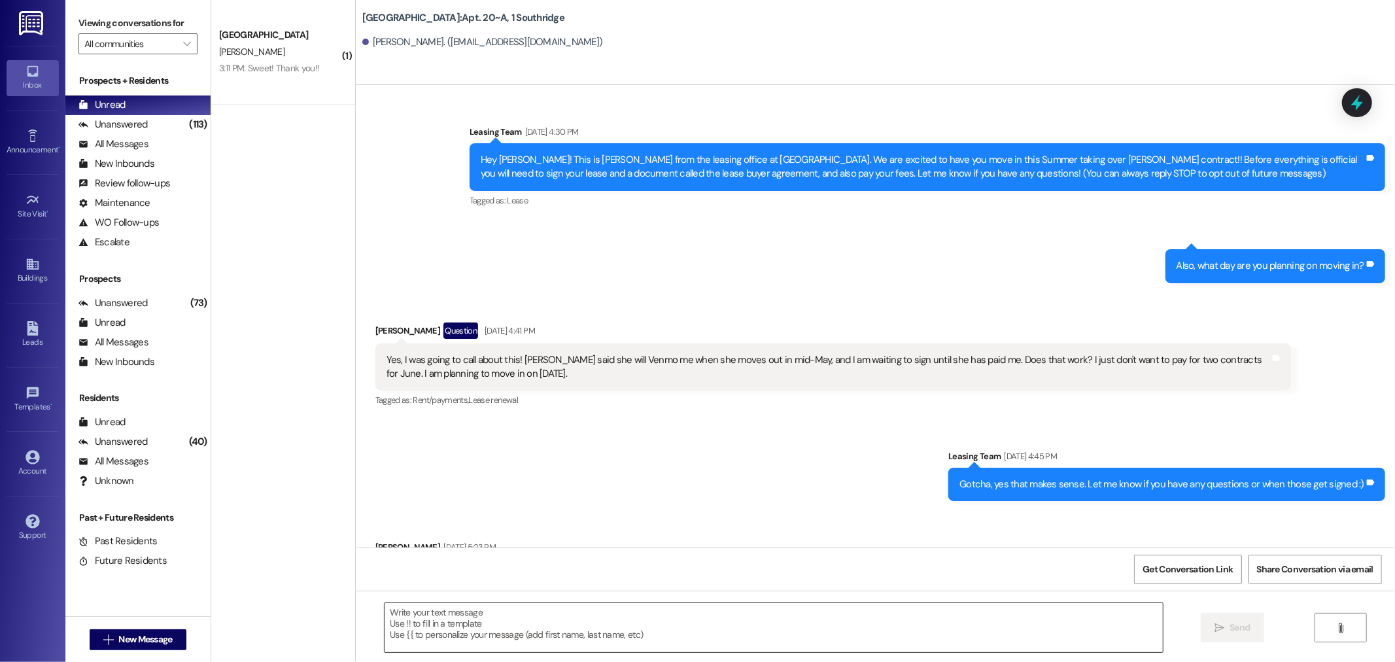
scroll to position [10775, 0]
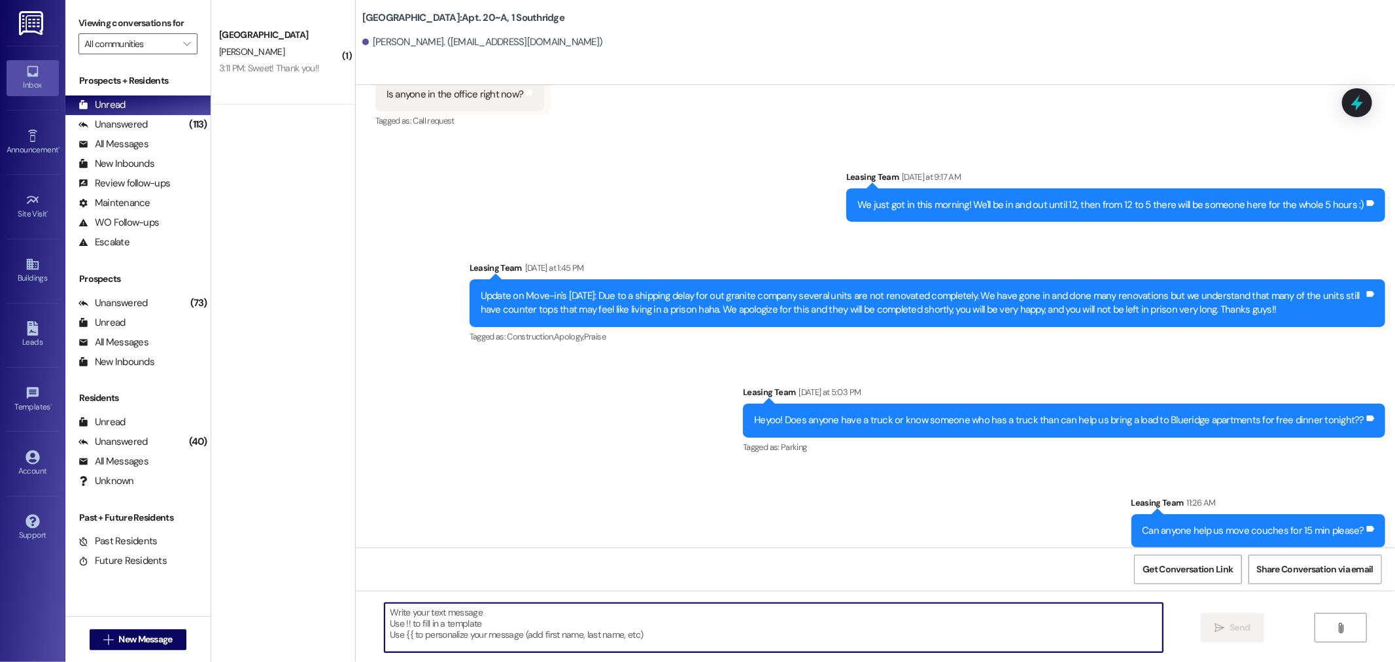
click at [403, 626] on textarea at bounding box center [774, 627] width 778 height 49
type textarea "Hey girl I just ordered you a spice rack for your pantry door"
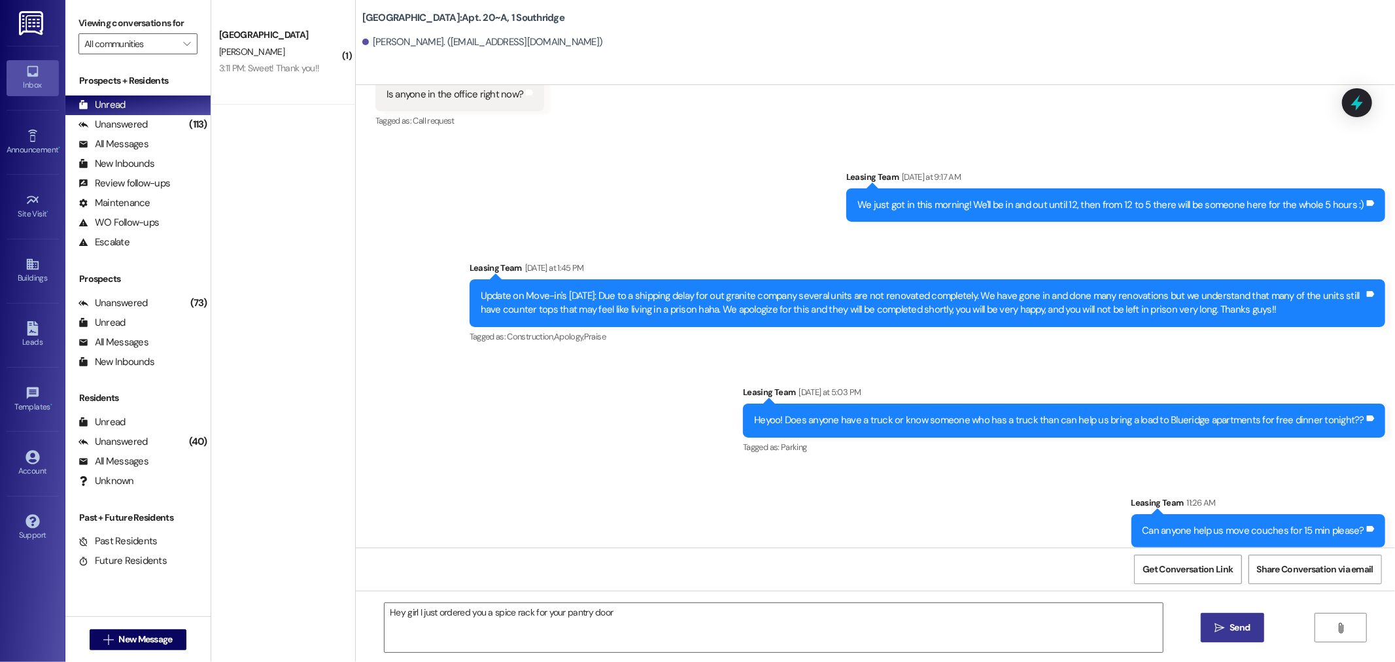
click at [1233, 625] on span "Send" at bounding box center [1239, 628] width 20 height 14
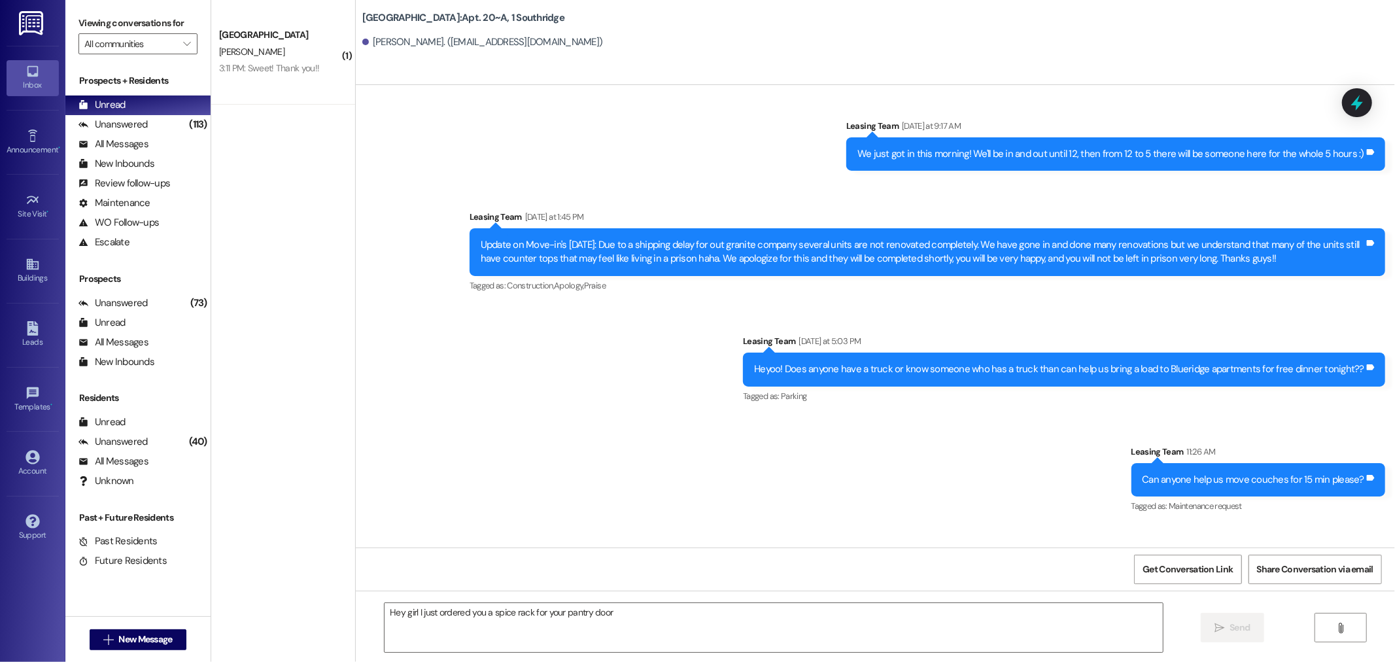
scroll to position [10866, 0]
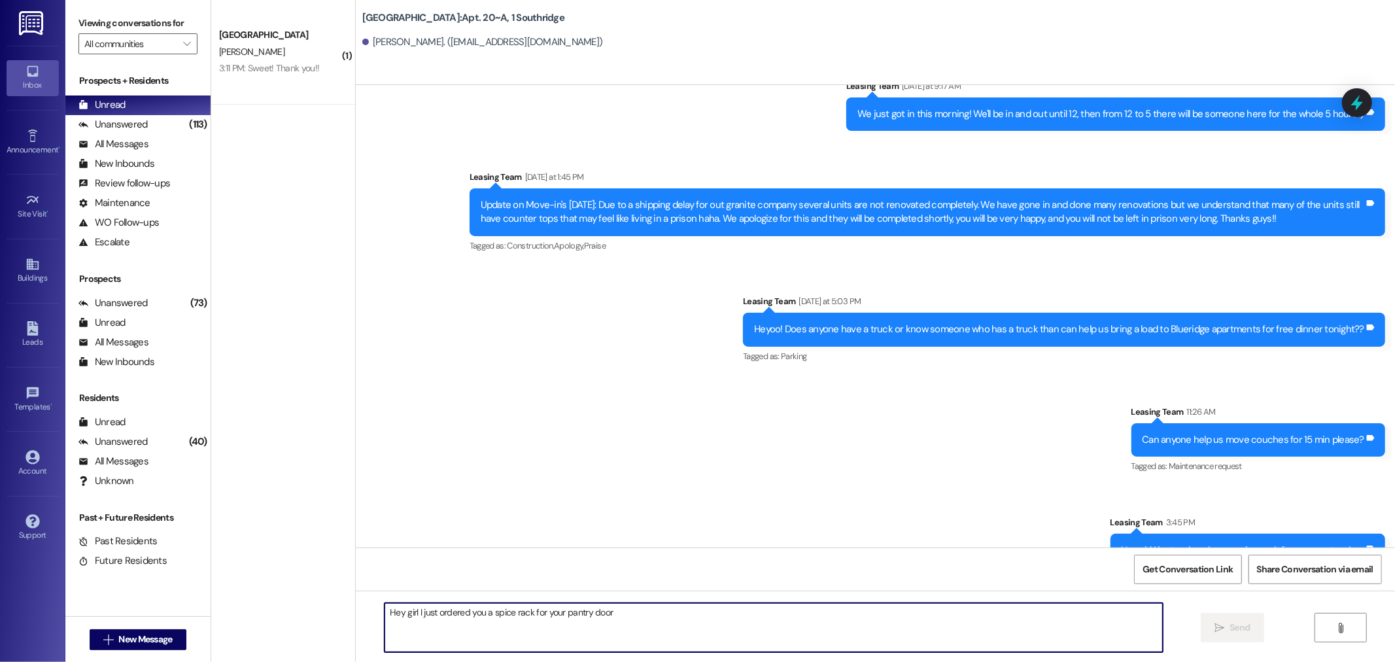
click at [412, 616] on textarea "Hey girl I just ordered you a spice rack for your pantry door" at bounding box center [774, 627] width 778 height 49
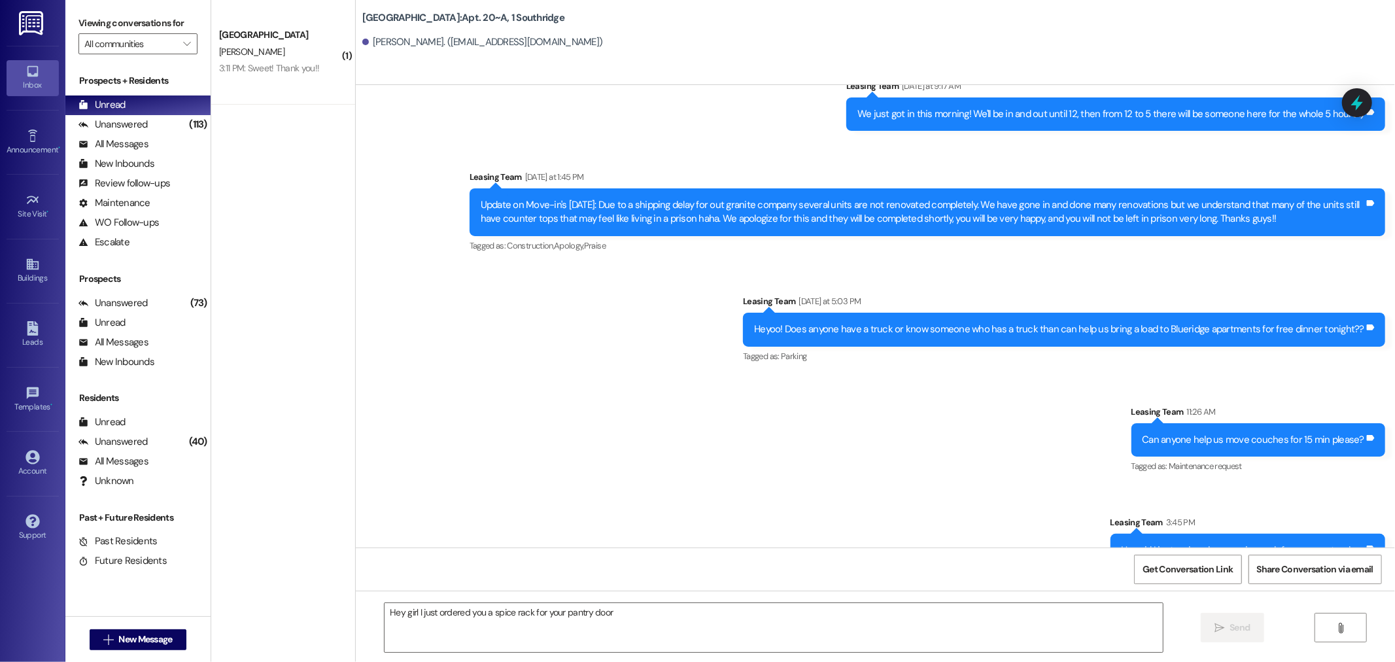
click at [23, 24] on img at bounding box center [32, 23] width 27 height 24
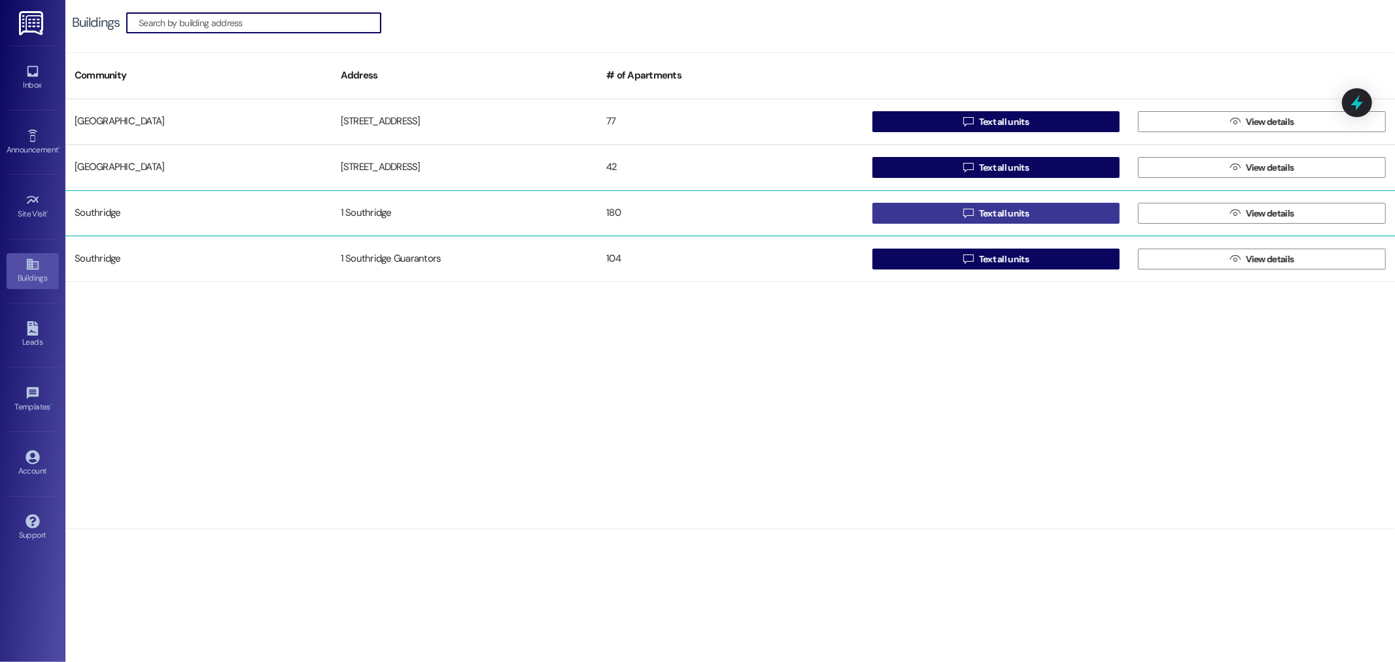
click at [983, 213] on span "Text all units" at bounding box center [1004, 214] width 50 height 14
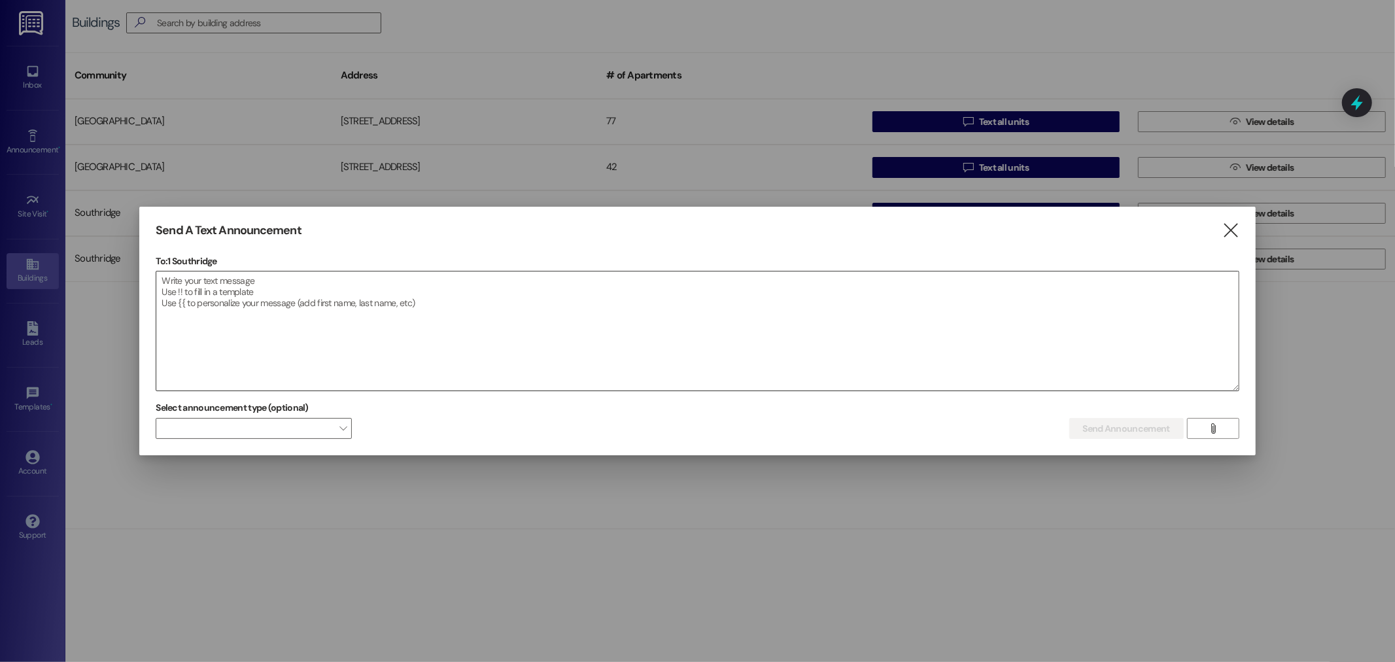
click at [252, 283] on textarea at bounding box center [697, 330] width 1082 height 119
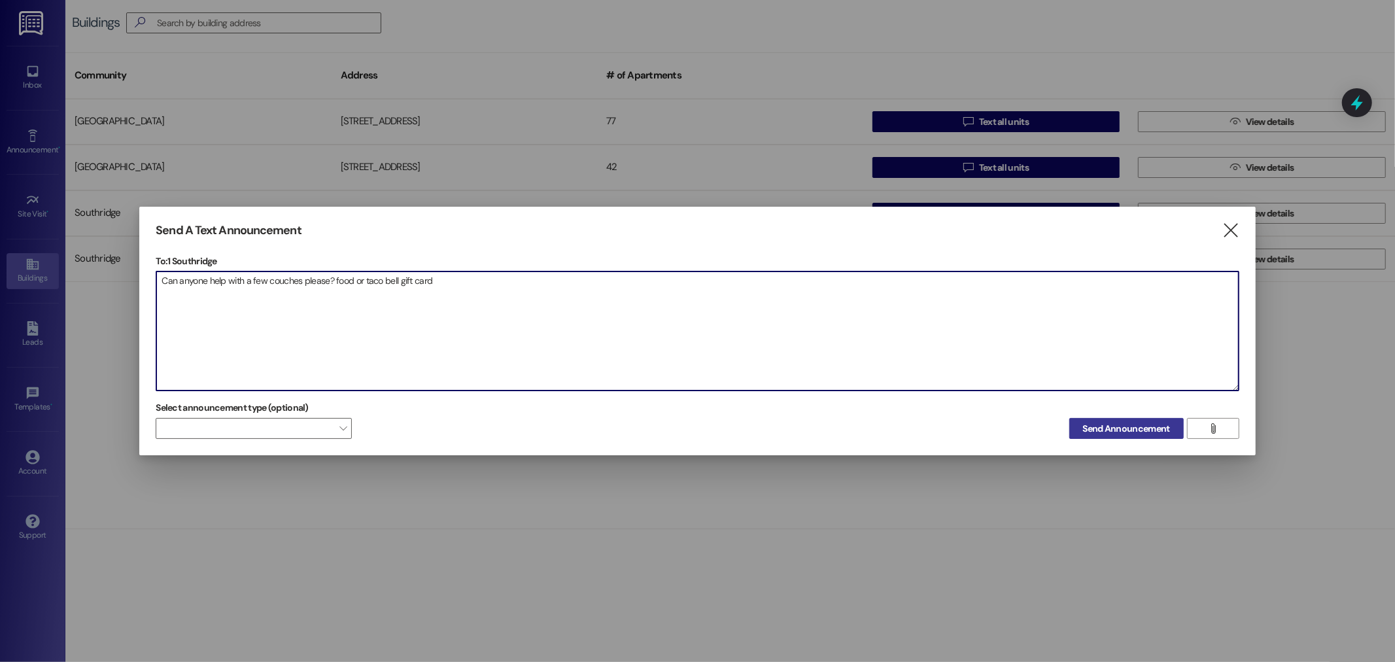
type textarea "Can anyone help with a few couches please? food or taco bell gift card"
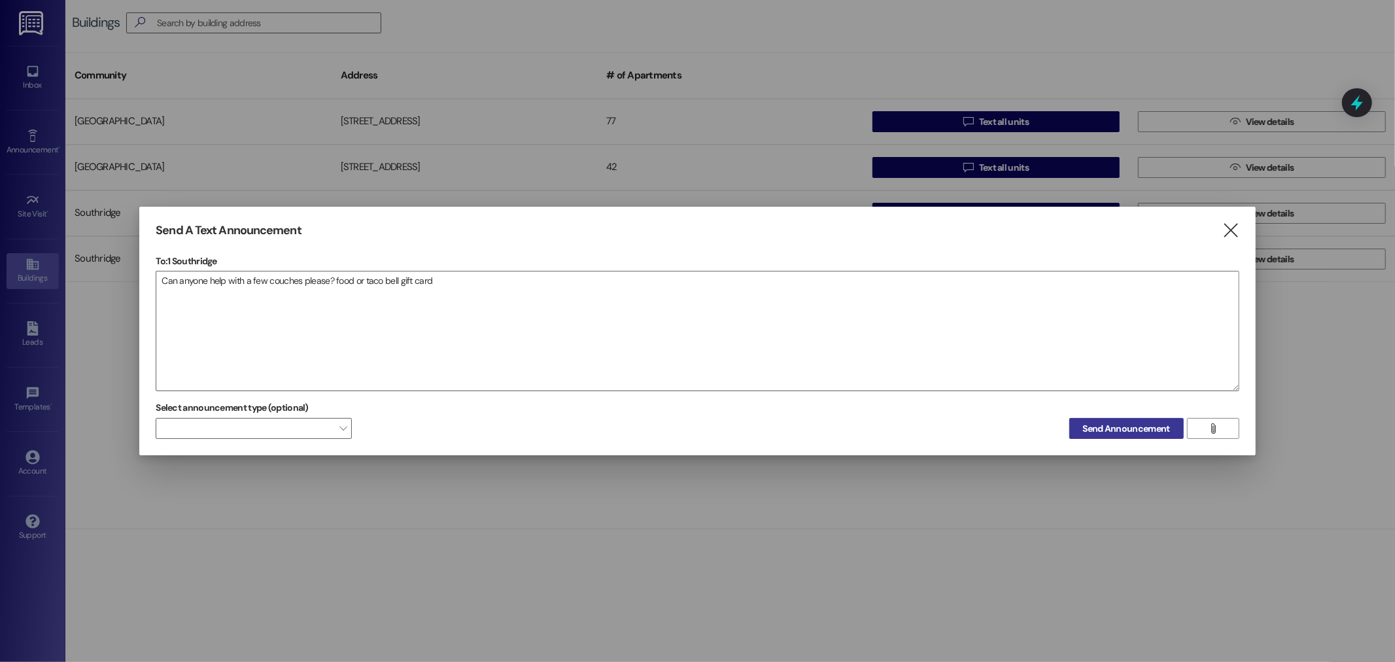
click at [1138, 432] on span "Send Announcement" at bounding box center [1126, 429] width 87 height 14
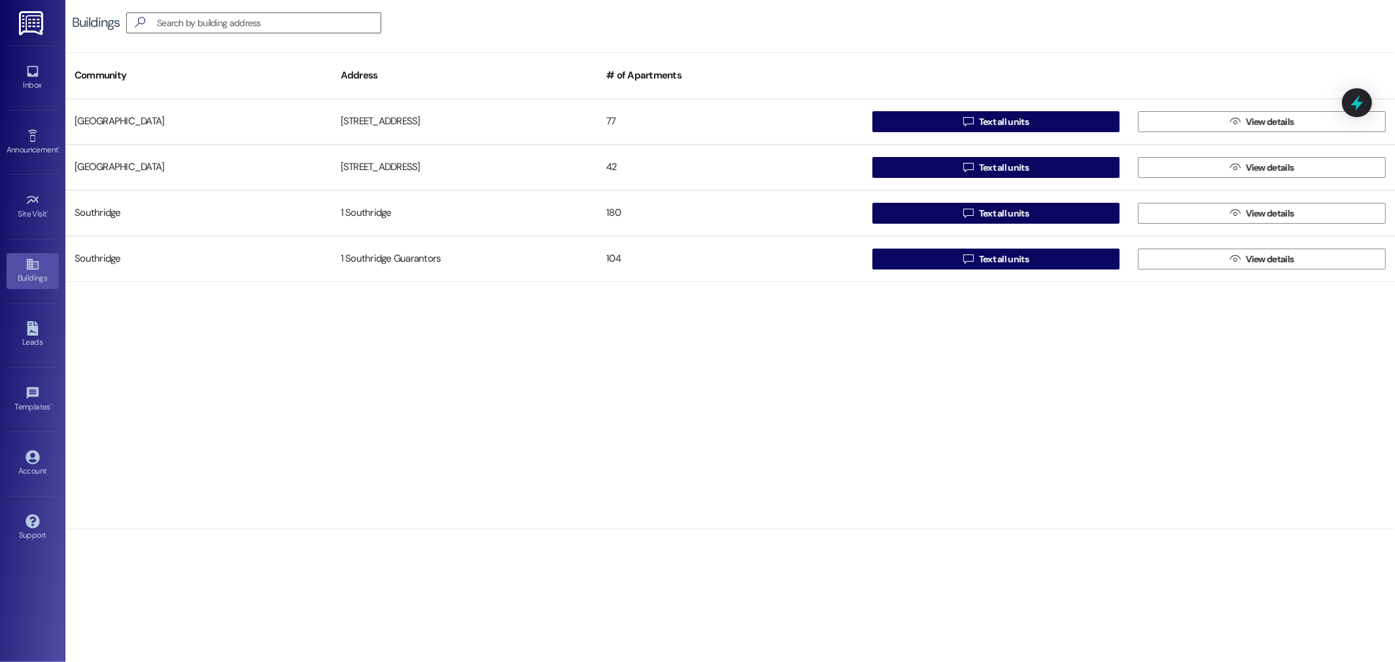
click at [31, 25] on img at bounding box center [32, 23] width 27 height 24
click at [31, 74] on icon at bounding box center [33, 71] width 14 height 14
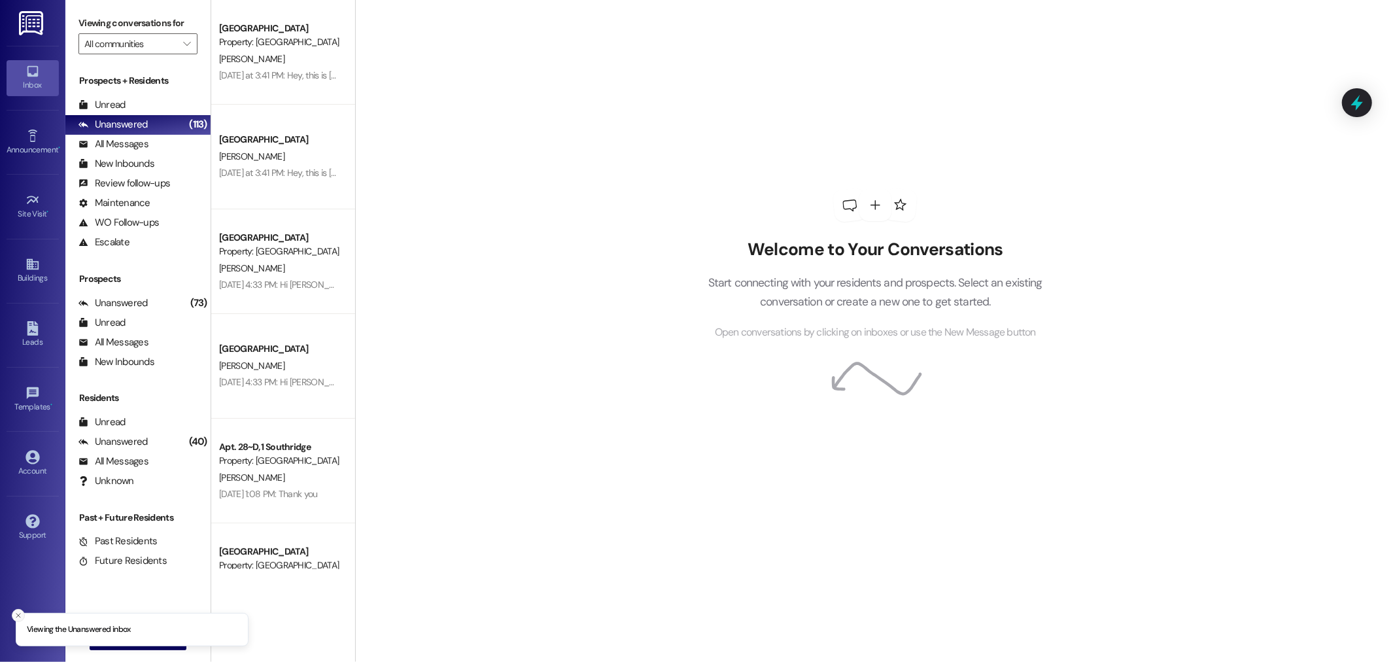
click at [14, 611] on icon "Close toast" at bounding box center [18, 615] width 8 height 8
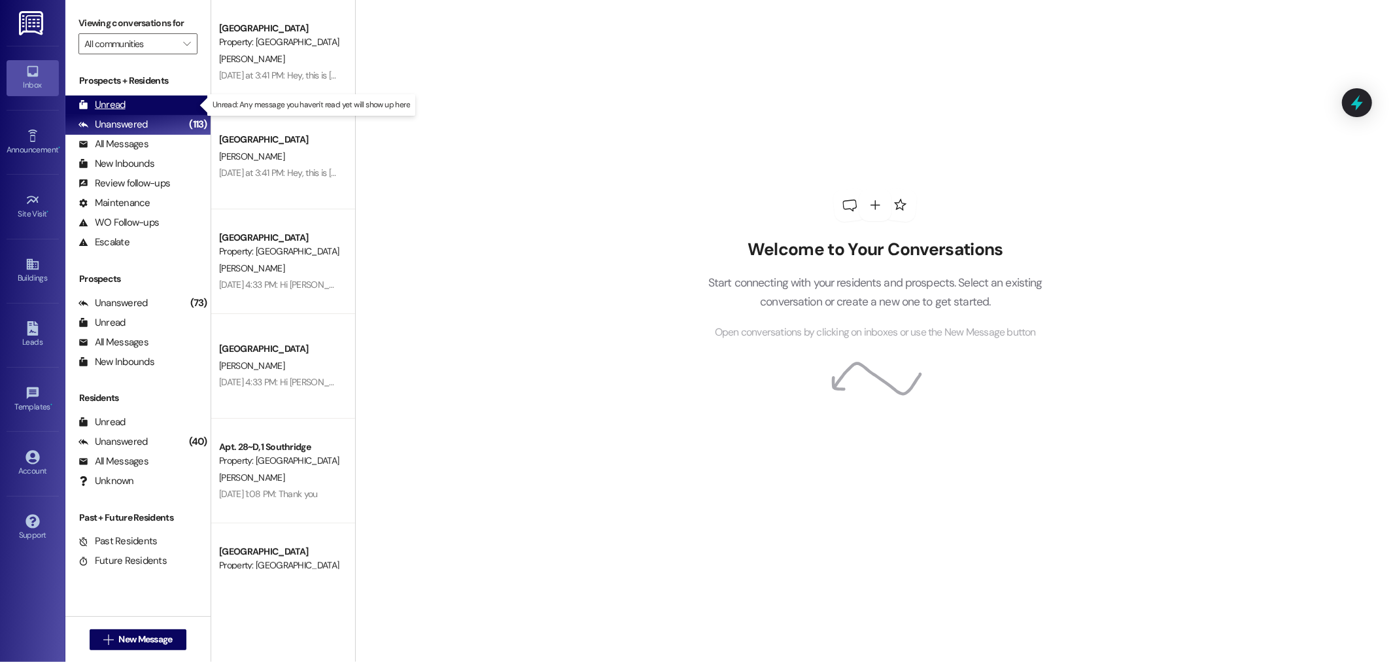
click at [120, 103] on div "Unread" at bounding box center [101, 105] width 47 height 14
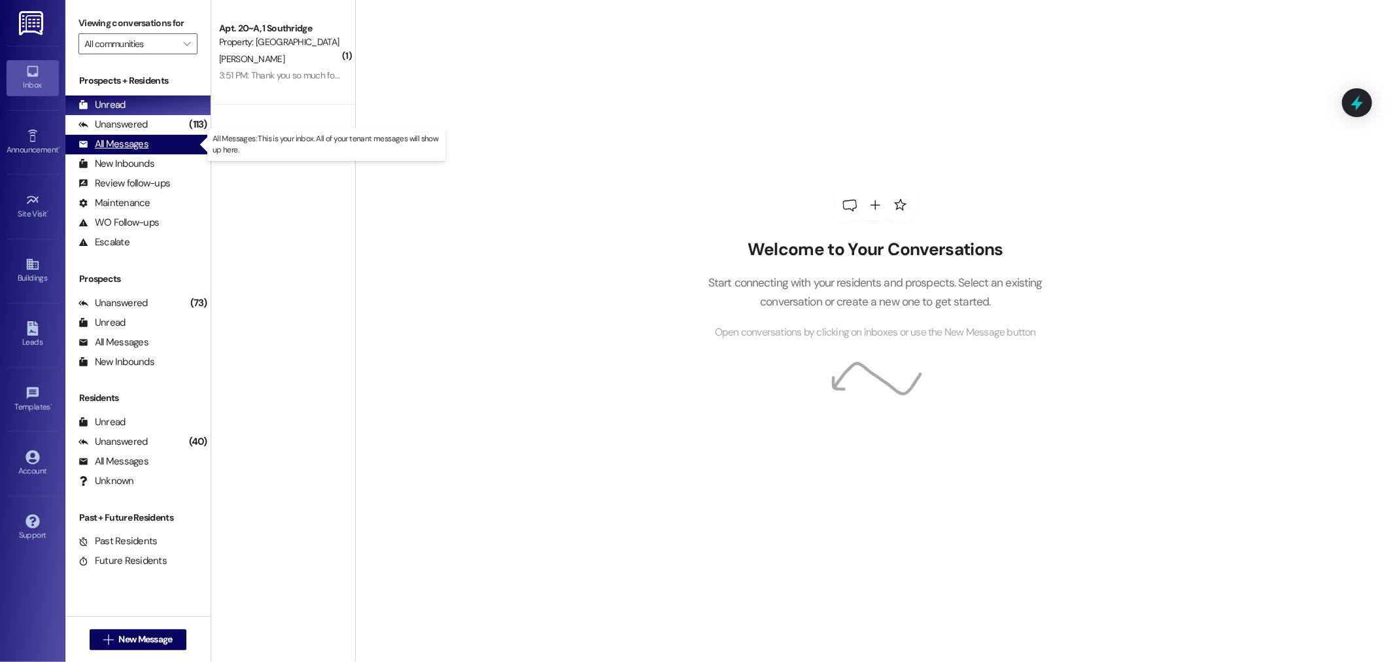
click at [122, 143] on div "All Messages" at bounding box center [113, 144] width 70 height 14
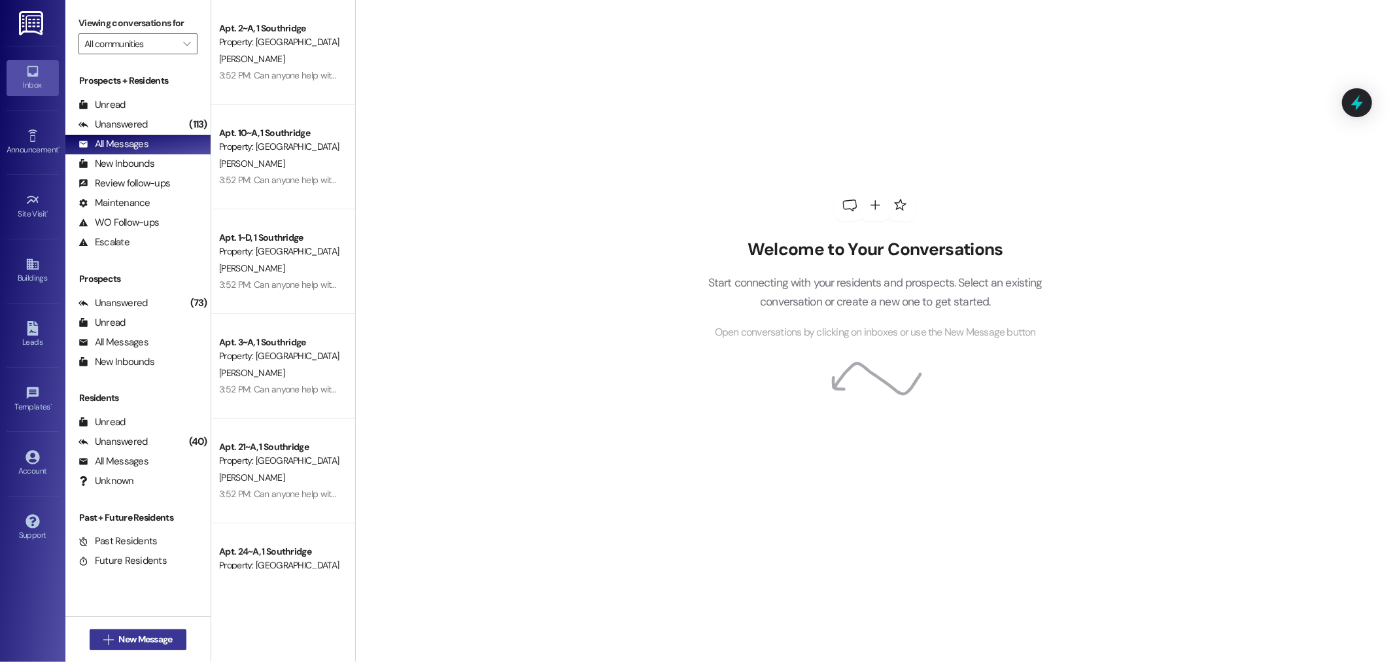
click at [126, 638] on span "New Message" at bounding box center [145, 639] width 54 height 14
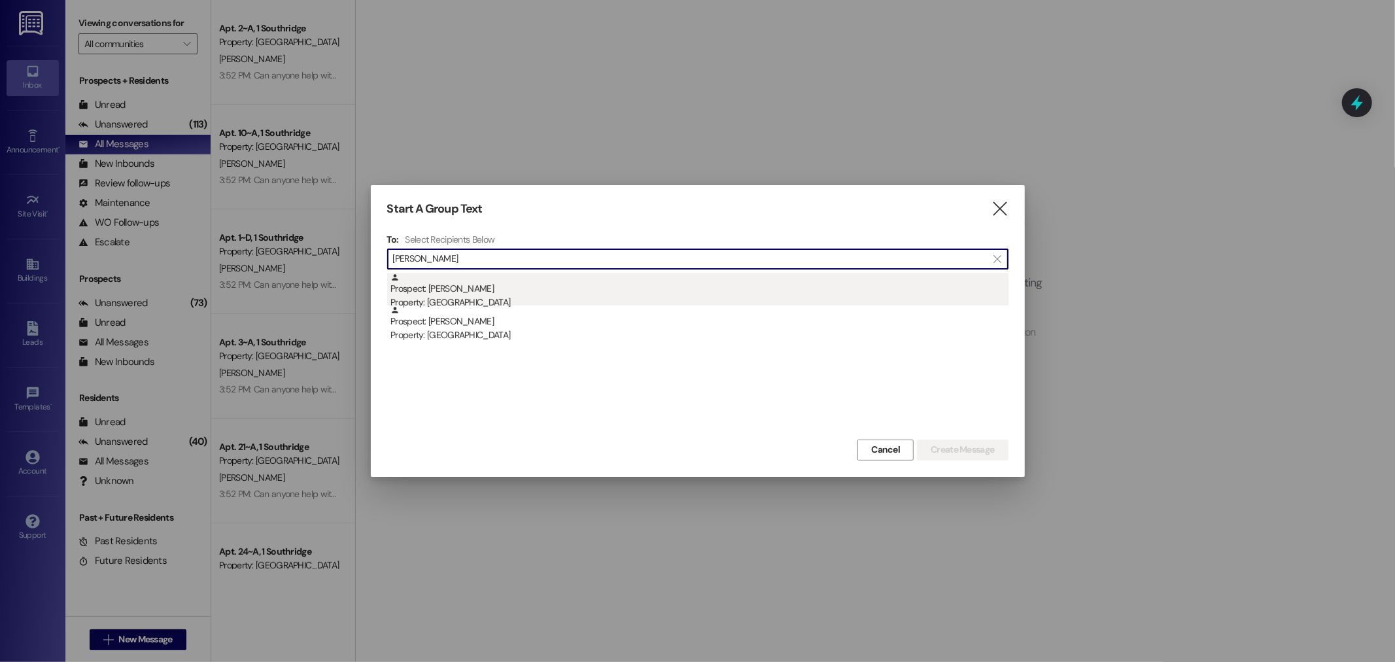
type input "[PERSON_NAME]"
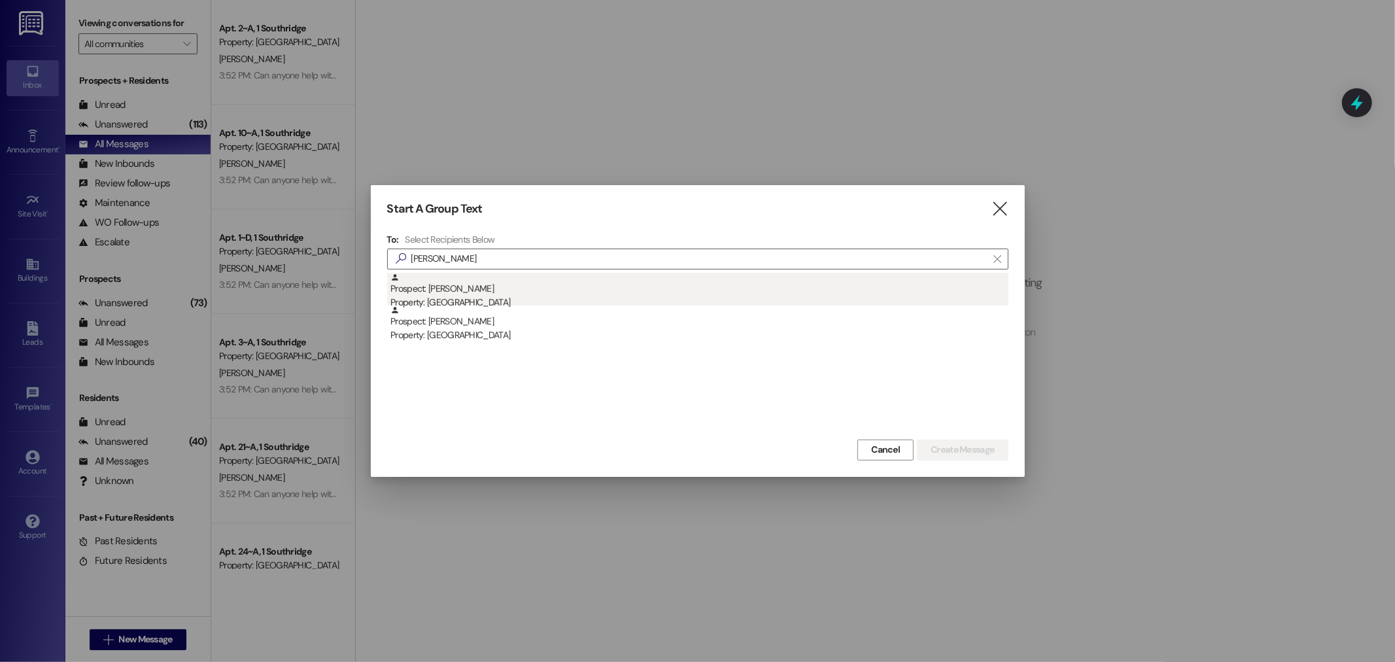
click at [430, 292] on div "Prospect: [PERSON_NAME] Property: [GEOGRAPHIC_DATA]" at bounding box center [699, 291] width 618 height 37
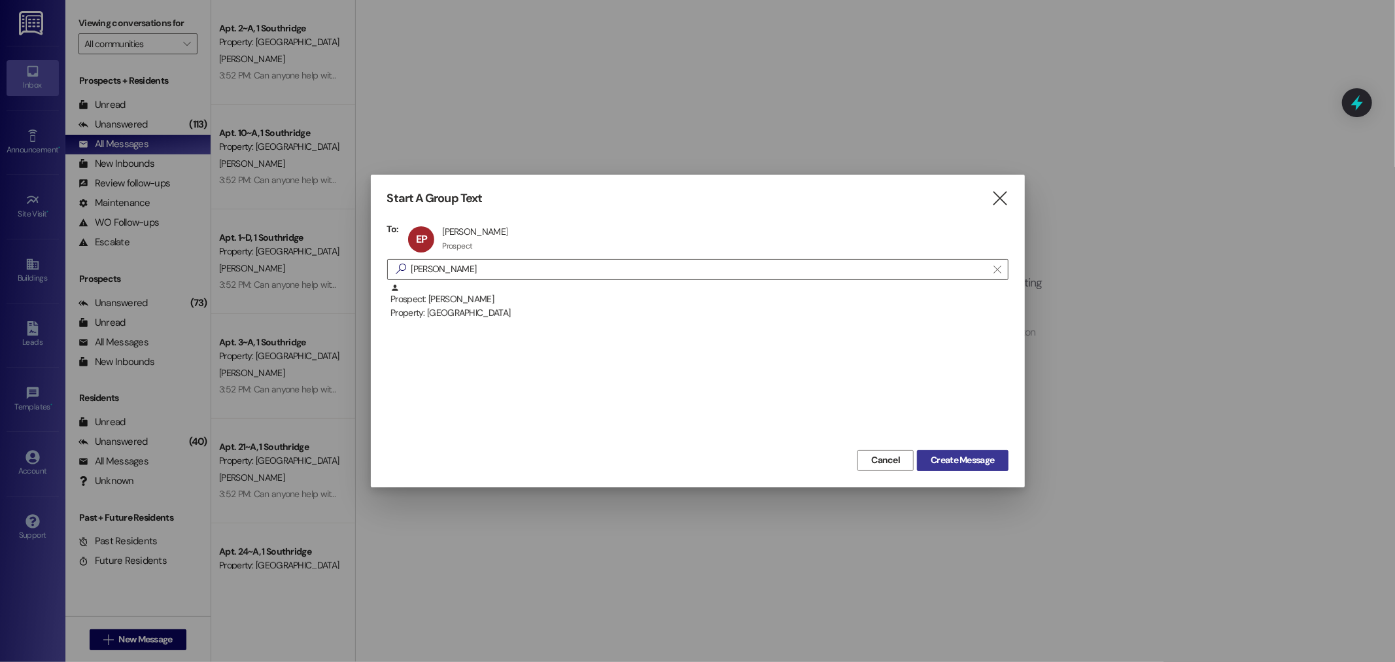
click at [974, 464] on span "Create Message" at bounding box center [962, 460] width 63 height 14
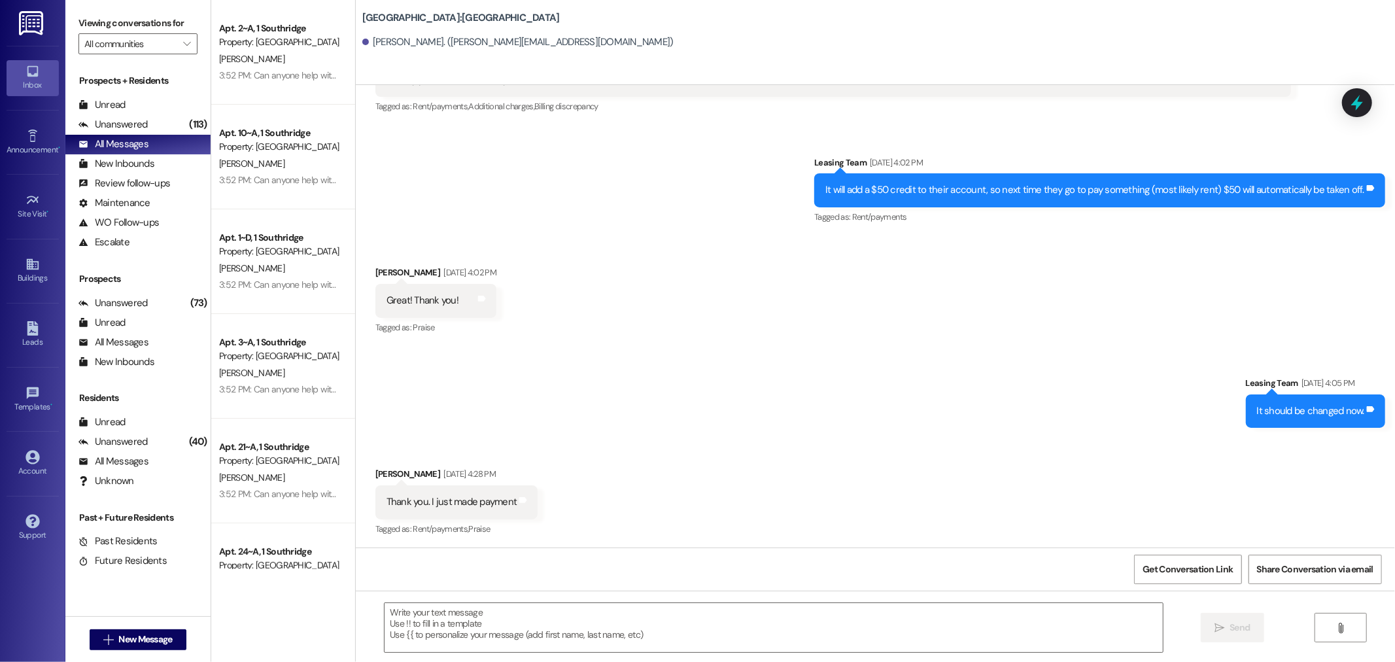
scroll to position [689, 0]
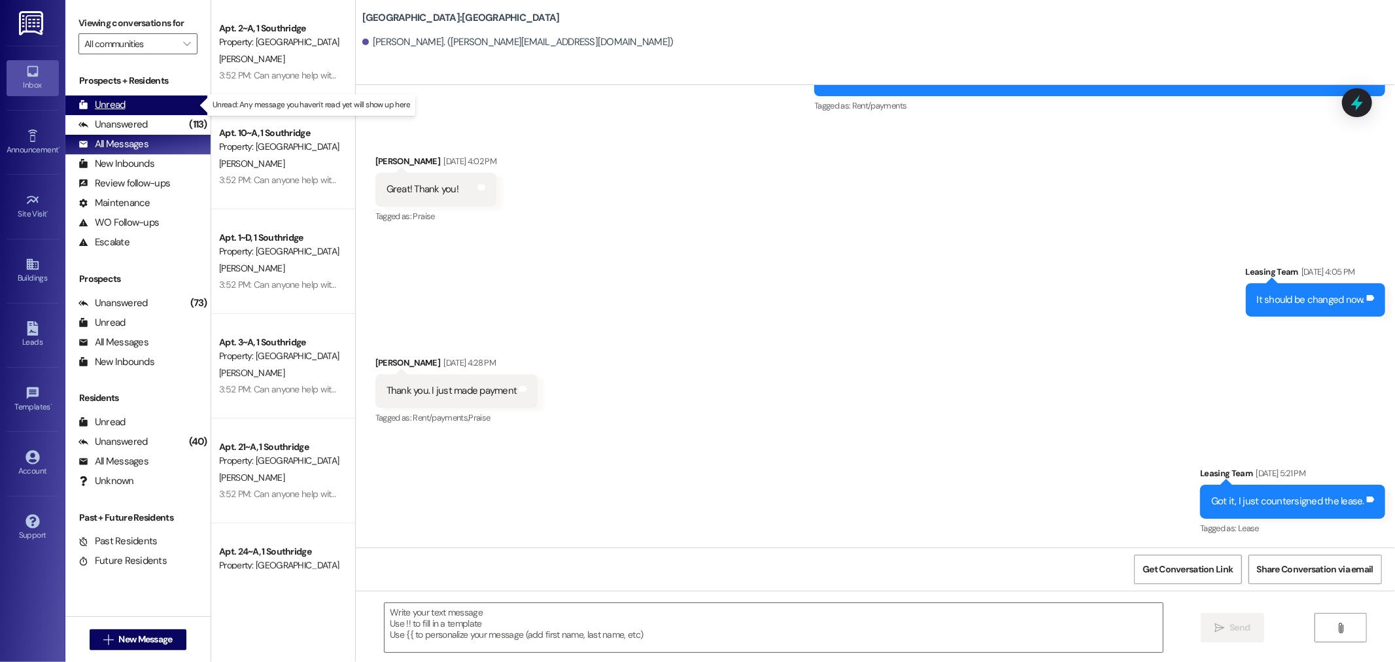
click at [108, 99] on div "Unread" at bounding box center [101, 105] width 47 height 14
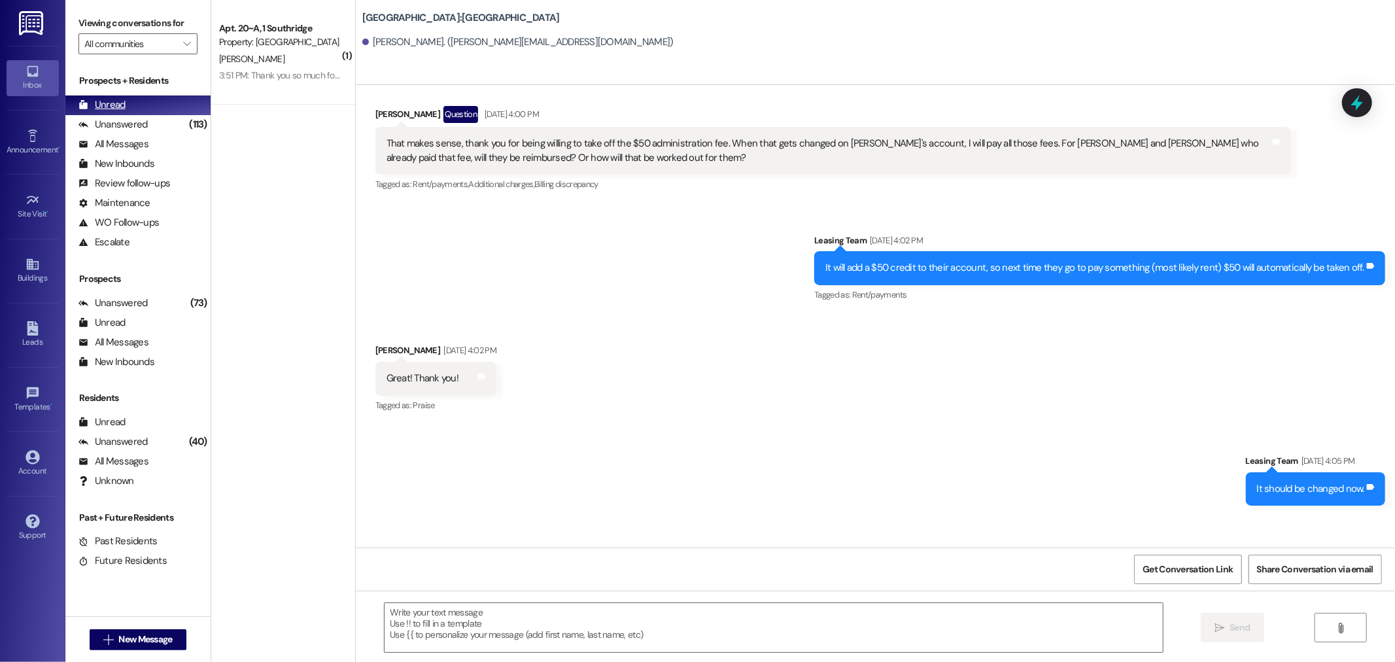
scroll to position [577, 0]
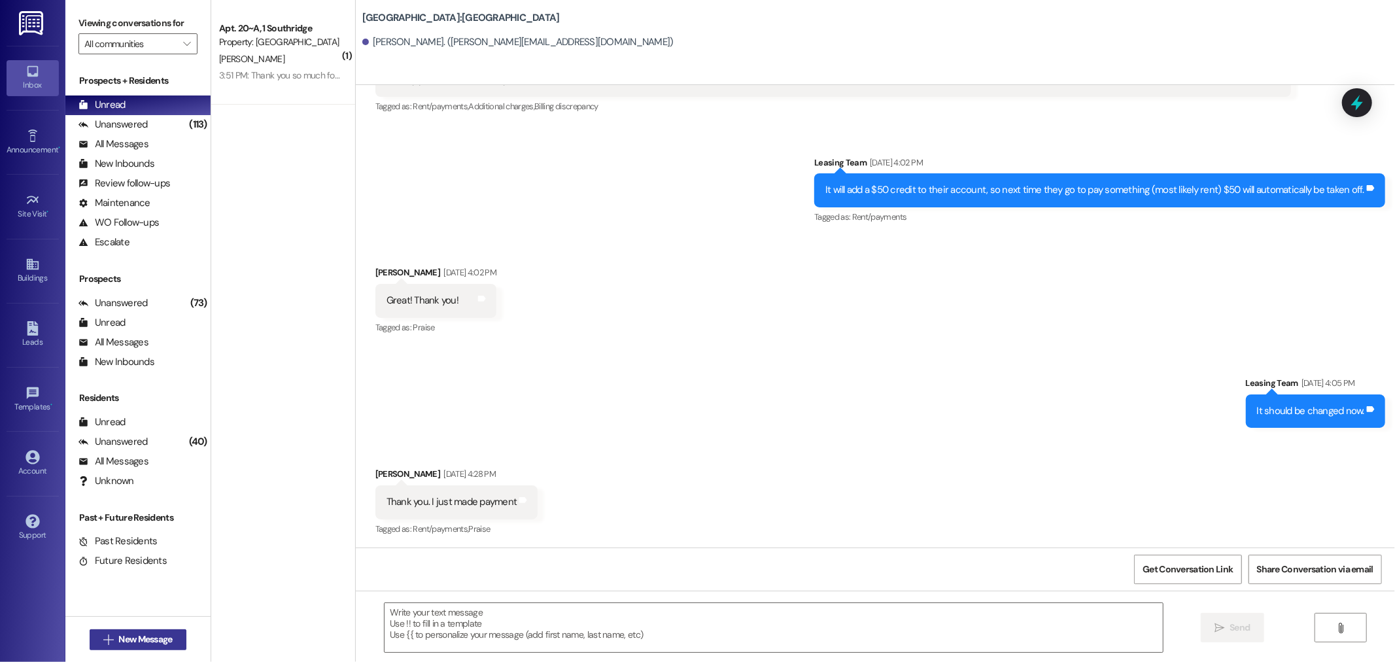
click at [137, 641] on span "New Message" at bounding box center [145, 639] width 54 height 14
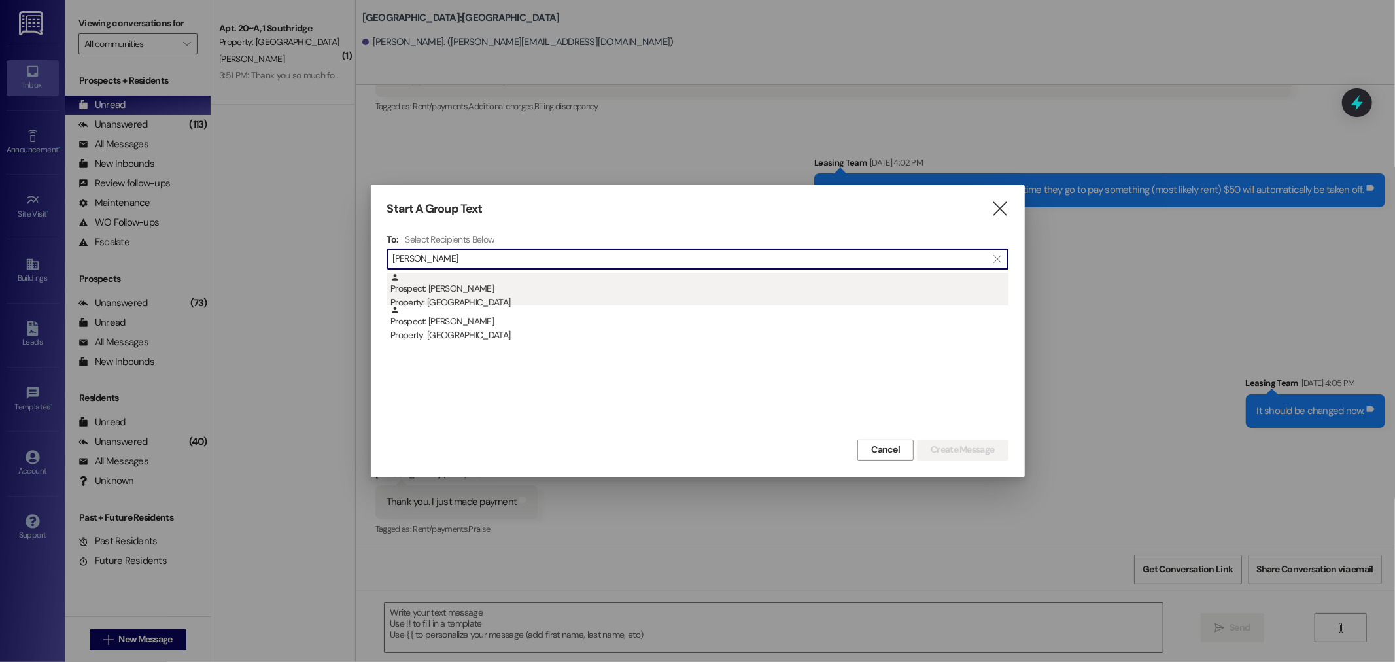
type input "[PERSON_NAME]"
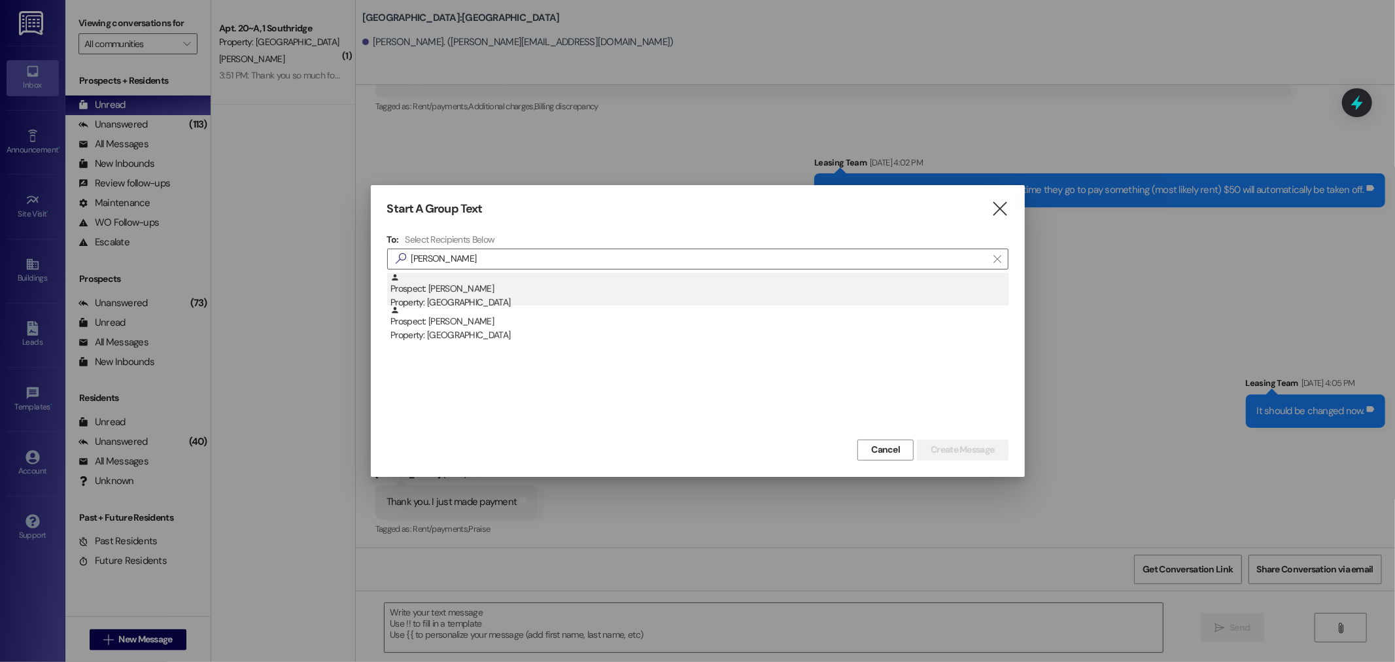
click at [452, 296] on div "Property: [GEOGRAPHIC_DATA]" at bounding box center [699, 303] width 618 height 14
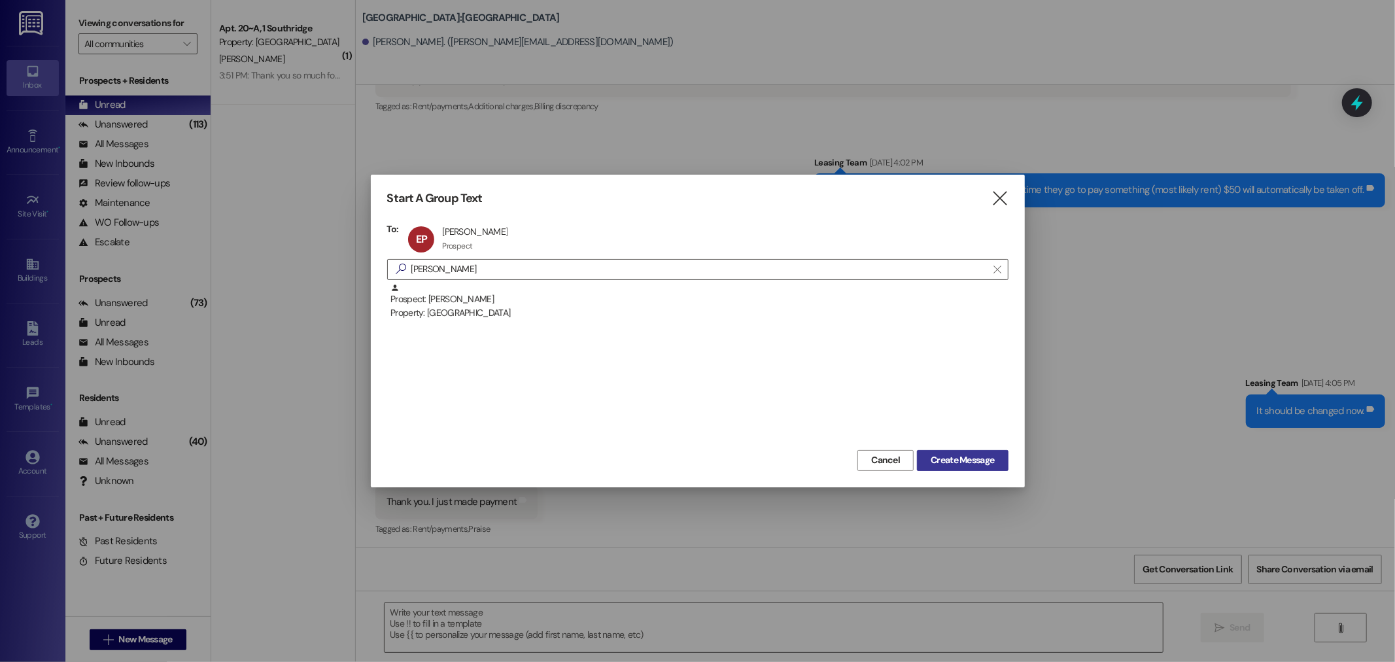
click at [991, 465] on span "Create Message" at bounding box center [962, 460] width 63 height 14
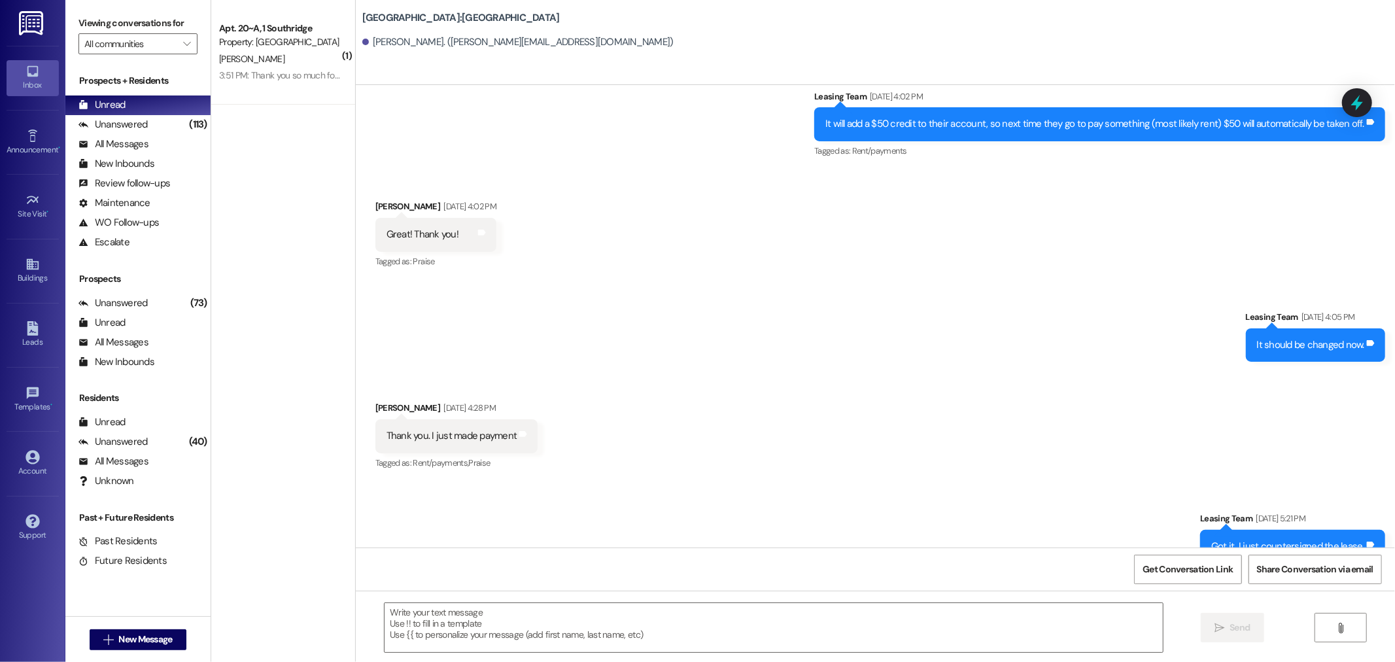
scroll to position [471, 0]
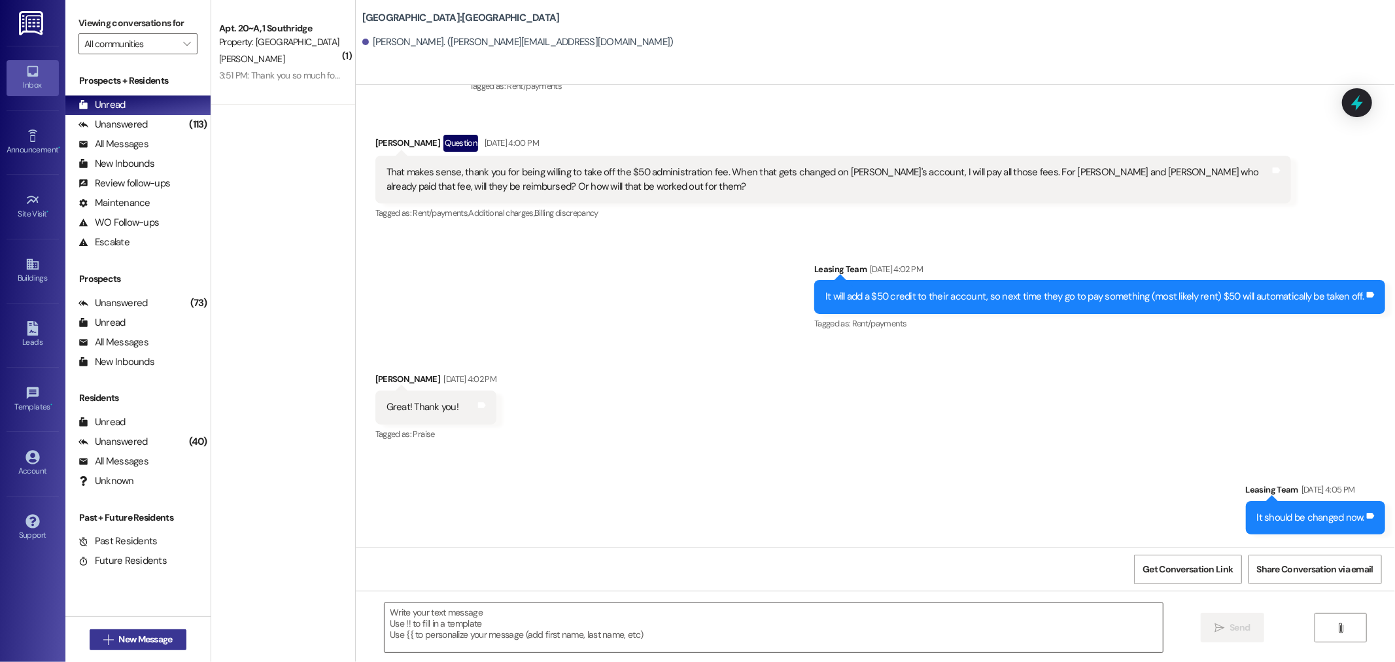
click at [143, 635] on span "New Message" at bounding box center [145, 639] width 54 height 14
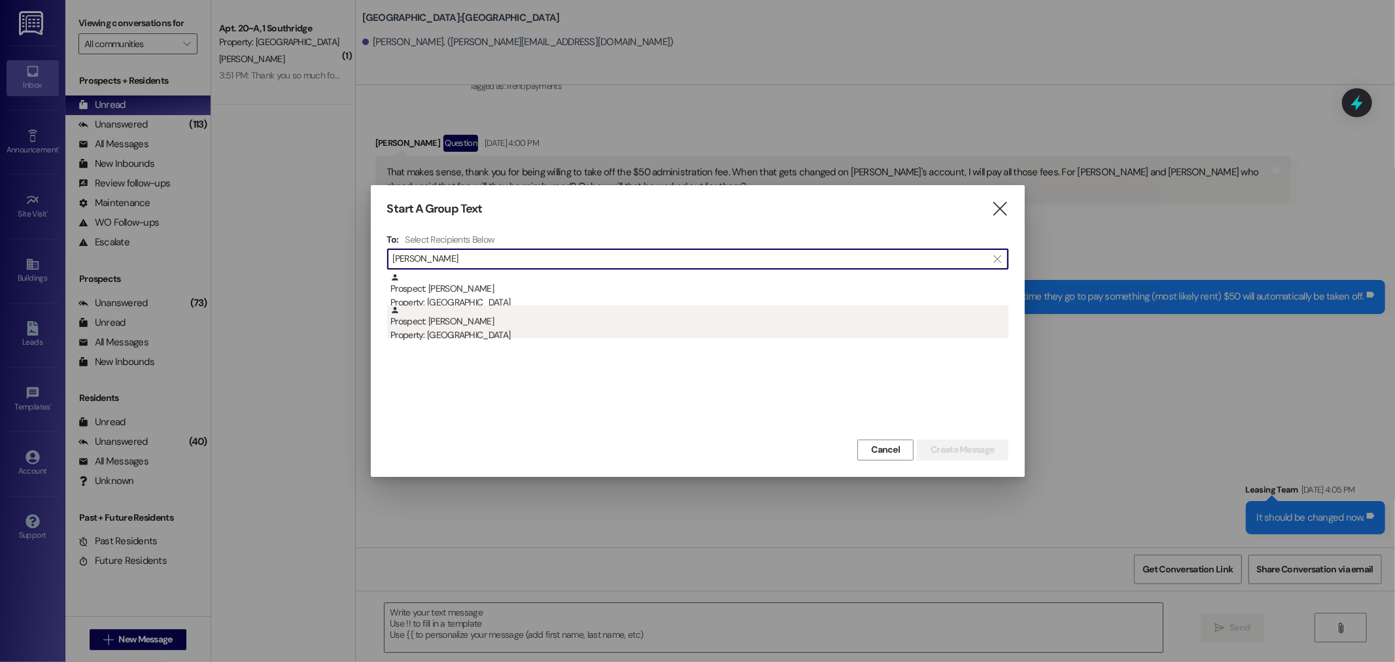
type input "[PERSON_NAME]"
click at [453, 324] on div "Prospect: [PERSON_NAME] Property: [GEOGRAPHIC_DATA]" at bounding box center [699, 323] width 618 height 37
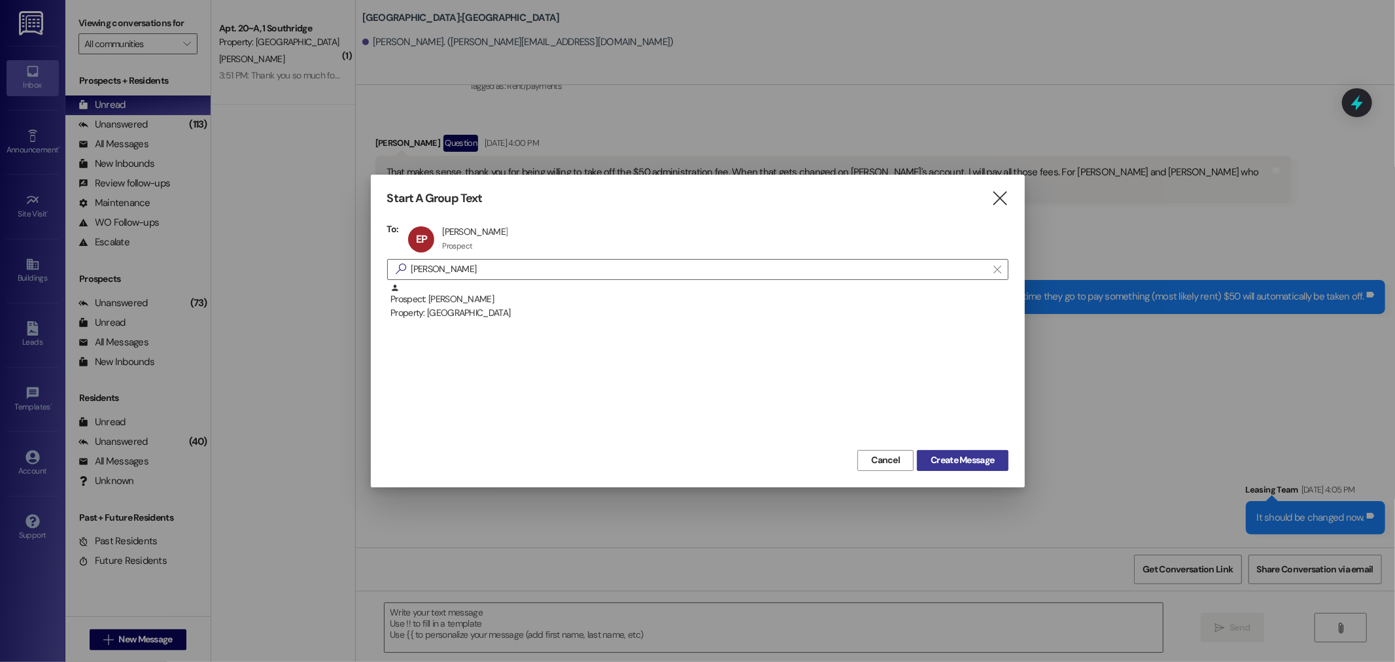
click at [985, 455] on span "Create Message" at bounding box center [962, 460] width 63 height 14
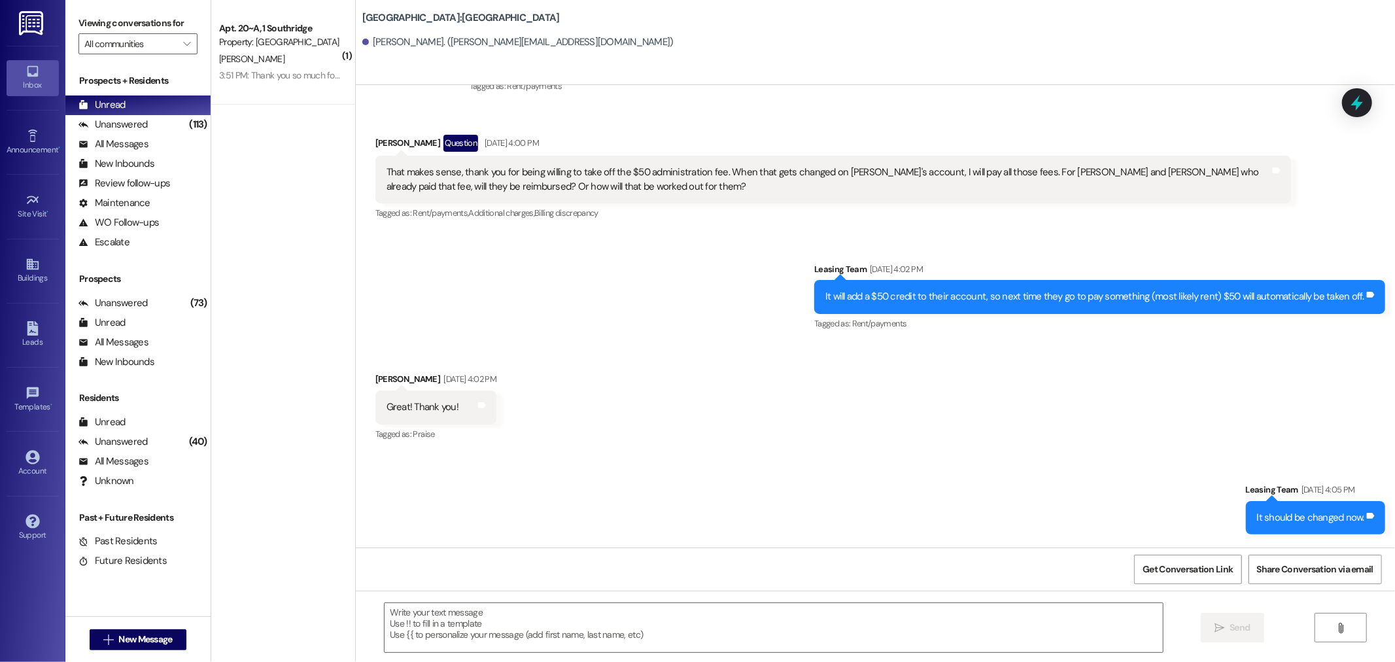
scroll to position [0, 0]
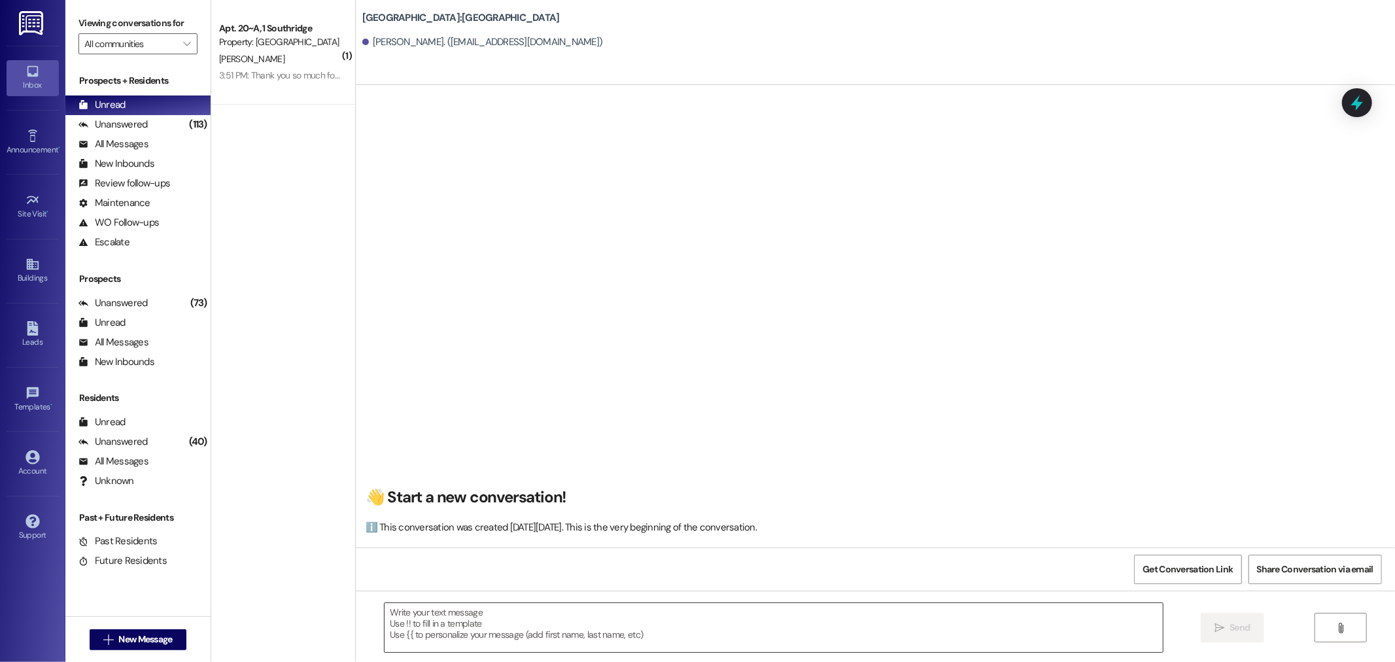
click at [400, 623] on textarea at bounding box center [774, 627] width 778 height 49
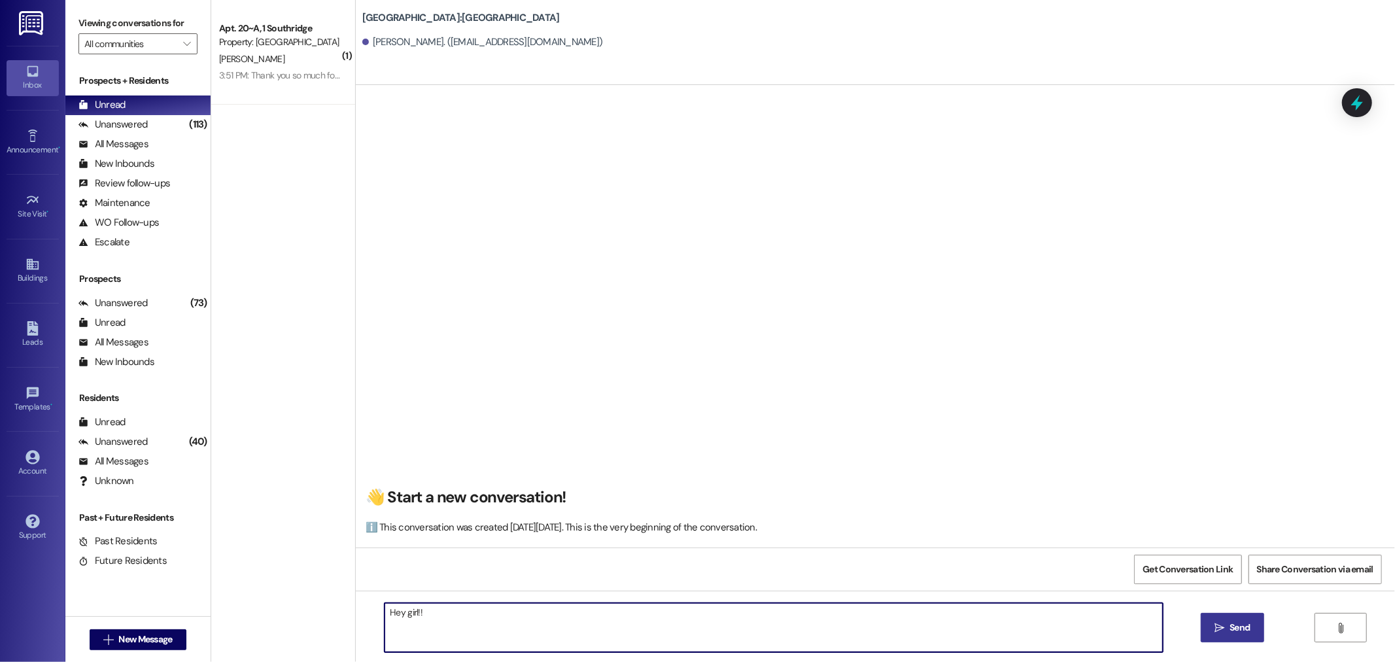
type textarea "Hey girl!!"
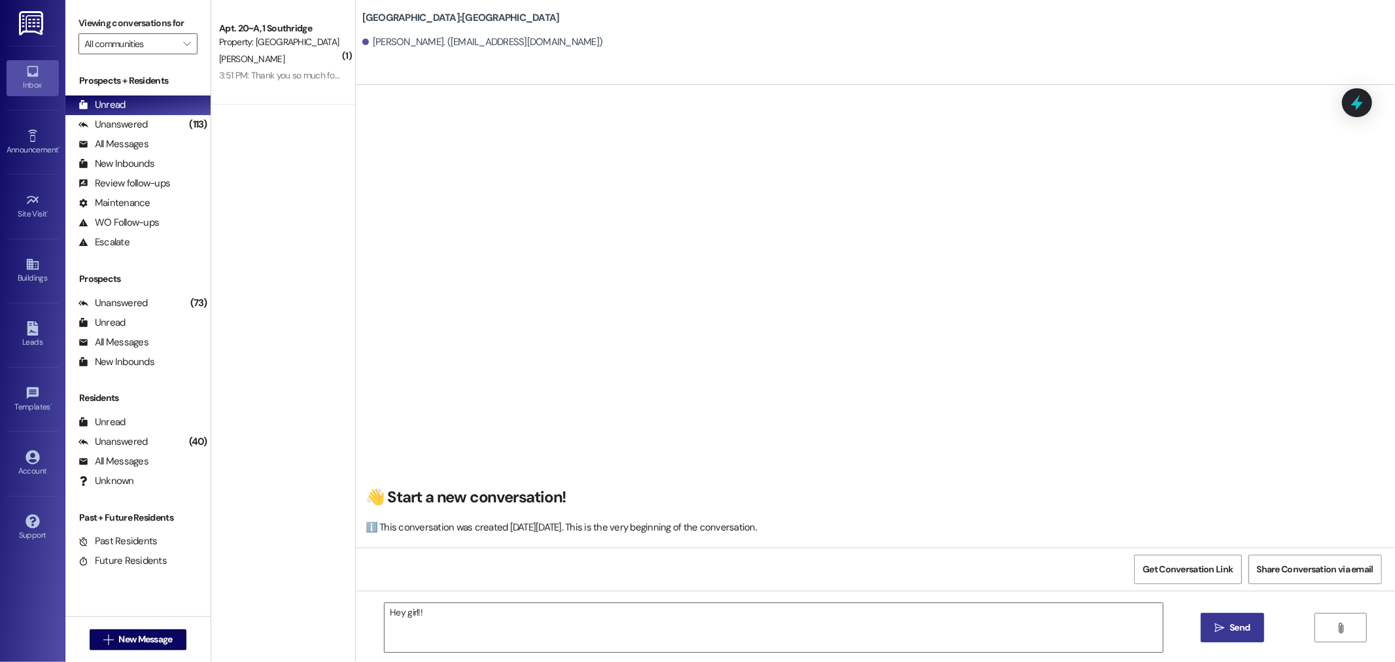
click at [1241, 625] on span "Send" at bounding box center [1239, 628] width 20 height 14
